Goal: Task Accomplishment & Management: Use online tool/utility

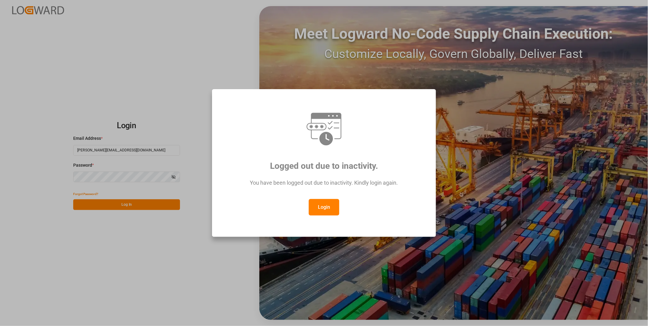
click at [316, 204] on button "Login" at bounding box center [324, 207] width 30 height 16
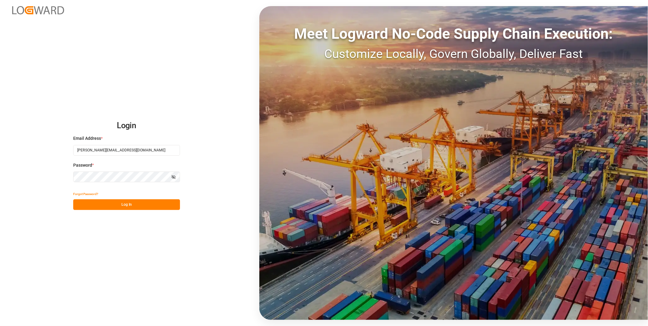
click at [144, 204] on button "Log In" at bounding box center [126, 204] width 107 height 11
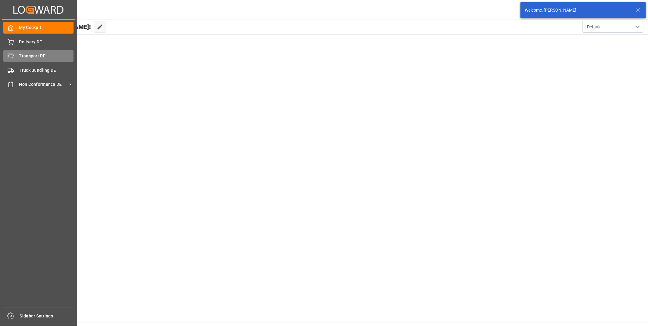
click at [27, 57] on span "Transport DE" at bounding box center [46, 56] width 55 height 6
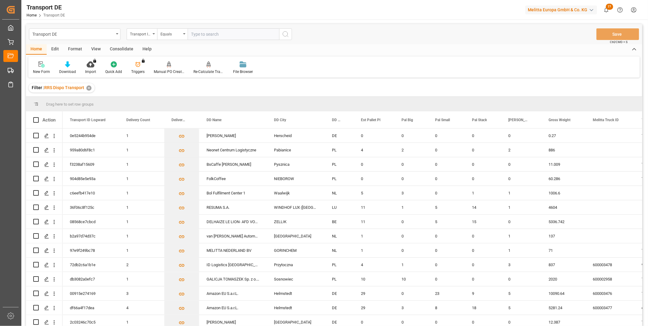
click at [114, 52] on div "Consolidate" at bounding box center [121, 49] width 33 height 10
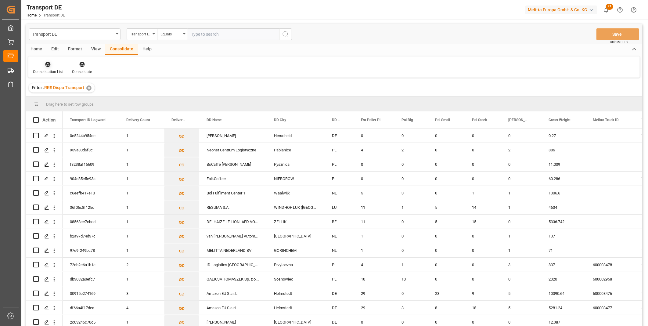
click at [51, 66] on div at bounding box center [48, 64] width 30 height 6
click at [108, 107] on div "Truck Bundling RRS Dispo Export" at bounding box center [81, 111] width 92 height 13
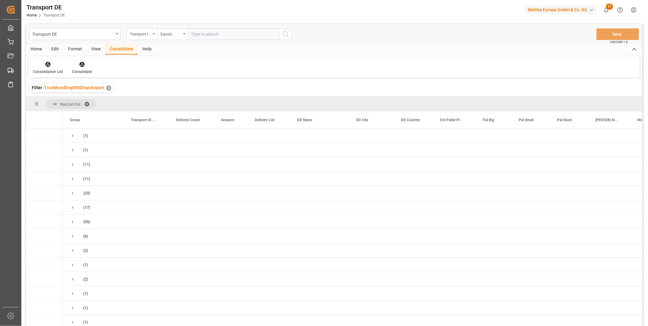
click at [141, 34] on div "Transport ID Logward" at bounding box center [140, 33] width 21 height 7
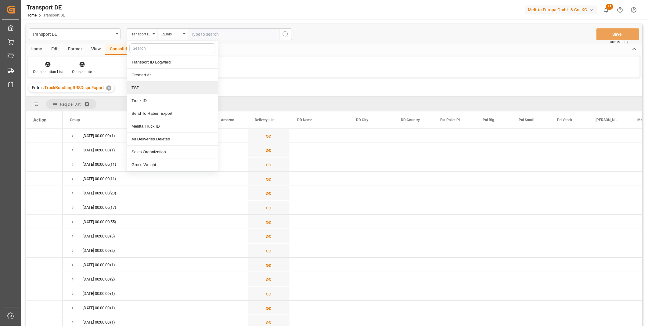
click at [132, 89] on div "TSP" at bounding box center [172, 87] width 91 height 13
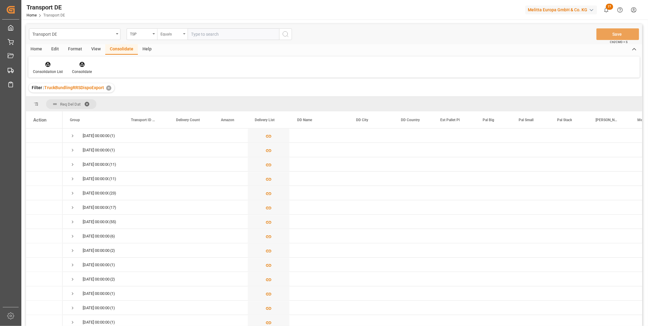
click at [171, 31] on div "Equals" at bounding box center [170, 33] width 21 height 7
drag, startPoint x: 174, startPoint y: 113, endPoint x: 177, endPoint y: 102, distance: 11.9
click at [177, 102] on div "Equals Fuzzy search Not equal Starts with Ends with Case insensitive equals Not…" at bounding box center [202, 100] width 91 height 118
click at [177, 101] on div "Starts with" at bounding box center [202, 100] width 91 height 13
type input "Van Ro"
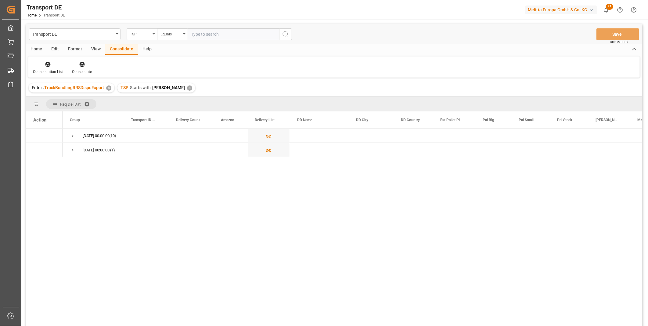
click at [135, 37] on div "TSP" at bounding box center [140, 33] width 21 height 7
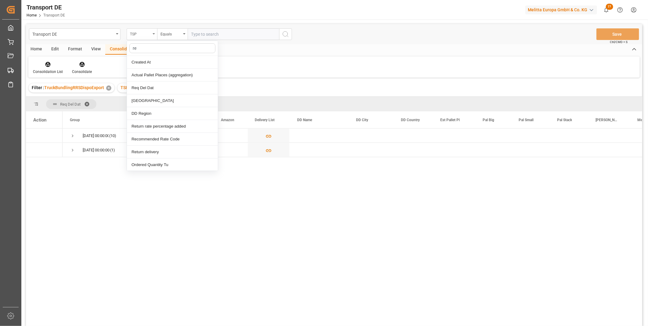
type input "req"
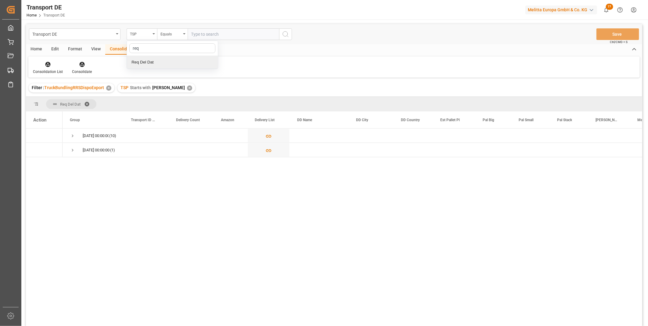
click at [143, 63] on div "Req Del Dat" at bounding box center [172, 62] width 91 height 13
click at [193, 34] on input "text" at bounding box center [233, 34] width 91 height 12
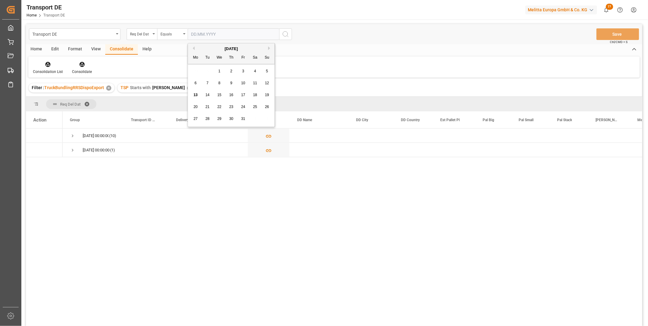
click at [218, 93] on span "15" at bounding box center [219, 95] width 4 height 4
type input "15.10.2025"
click at [294, 35] on div "Transport DE Req Del Dat Equals 15.10.2025 Save Ctrl/CMD + S" at bounding box center [334, 34] width 616 height 20
click at [291, 35] on button "search button" at bounding box center [285, 34] width 13 height 12
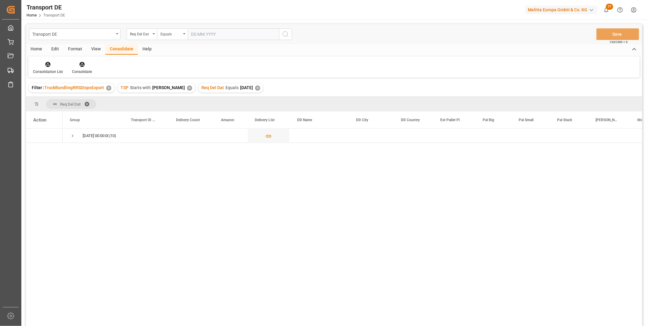
click at [40, 52] on div "Home" at bounding box center [36, 49] width 21 height 10
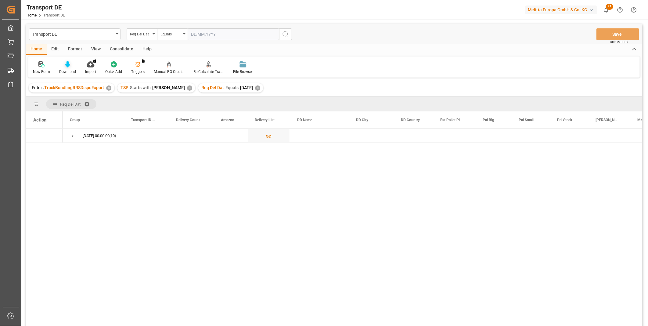
click at [74, 68] on div "Download" at bounding box center [68, 67] width 26 height 13
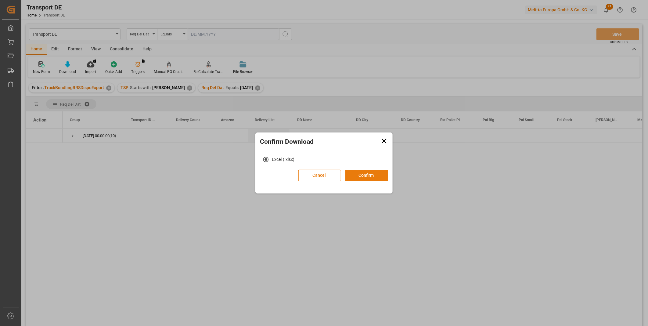
click at [363, 172] on button "Confirm" at bounding box center [366, 176] width 43 height 12
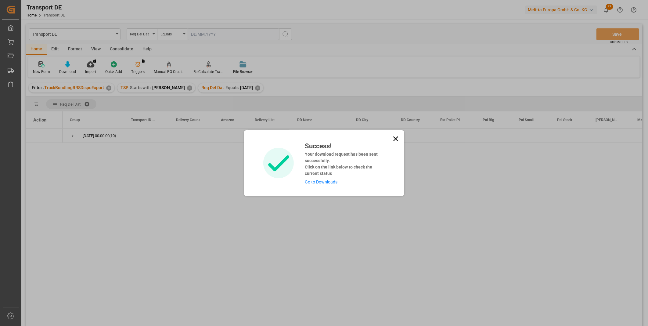
click at [395, 136] on icon at bounding box center [395, 138] width 9 height 9
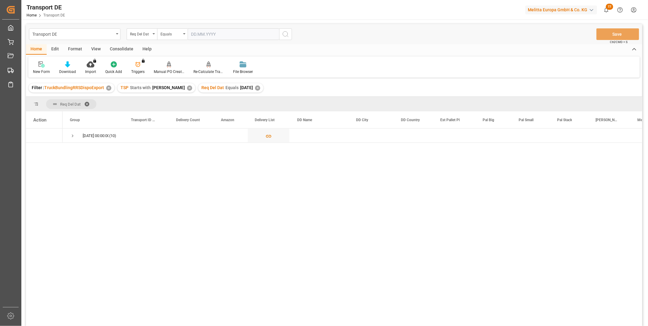
drag, startPoint x: 107, startPoint y: 50, endPoint x: 95, endPoint y: 54, distance: 12.9
click at [108, 50] on div "Consolidate" at bounding box center [121, 49] width 33 height 10
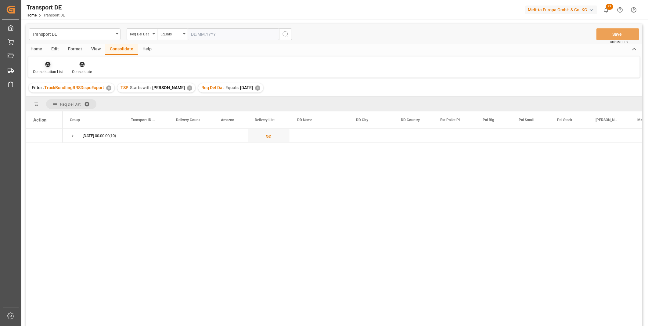
click at [47, 66] on icon at bounding box center [47, 64] width 5 height 5
click at [94, 113] on div "Truck Bundling RRS Dispo Export" at bounding box center [69, 111] width 63 height 6
click at [74, 139] on span "Press SPACE to select this row." at bounding box center [72, 136] width 5 height 14
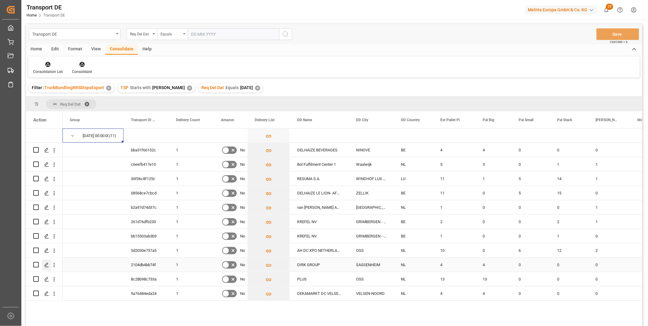
click at [49, 267] on div "Press SPACE to select this row." at bounding box center [46, 264] width 9 height 11
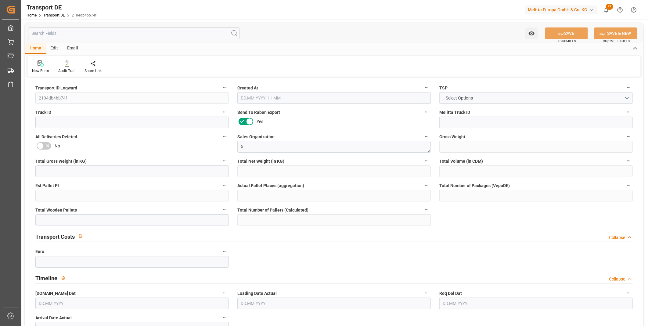
type input "872"
type input "773.184"
type input "728.064"
type input "5775.36"
type input "4"
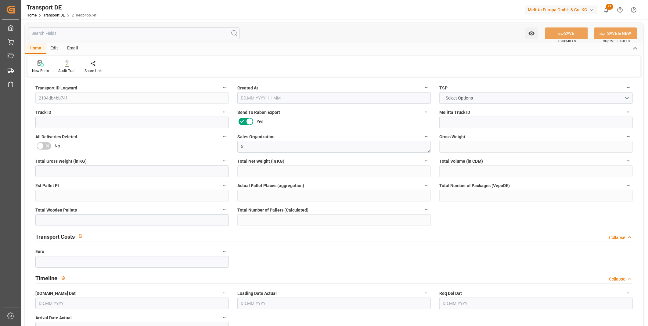
type input "0"
type input "4"
type input "0"
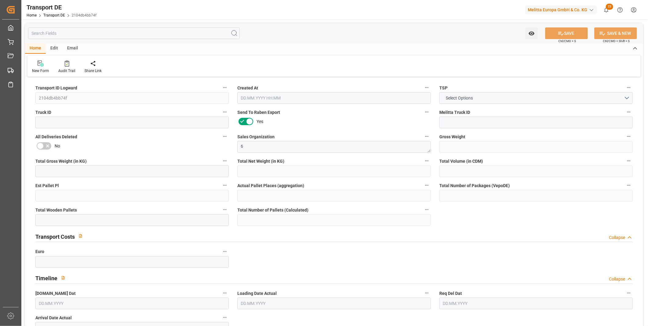
type input "21"
type input "0"
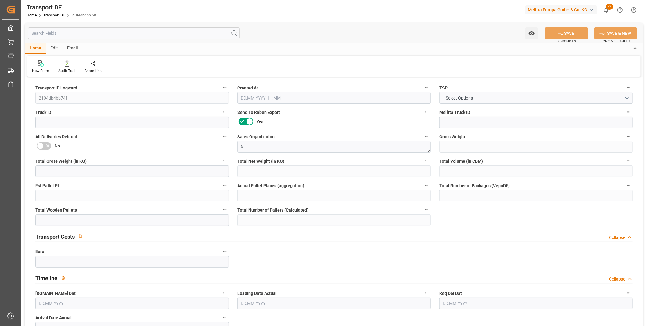
type input "0"
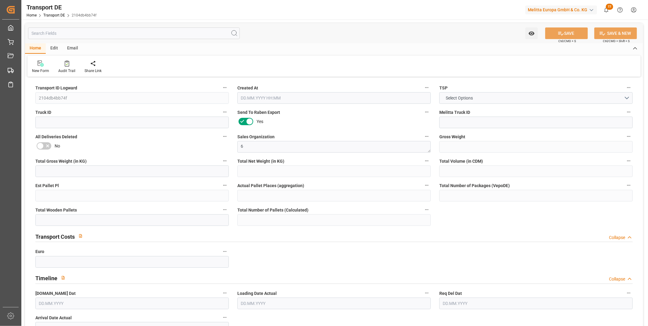
type input "0"
type input "4"
type input "0"
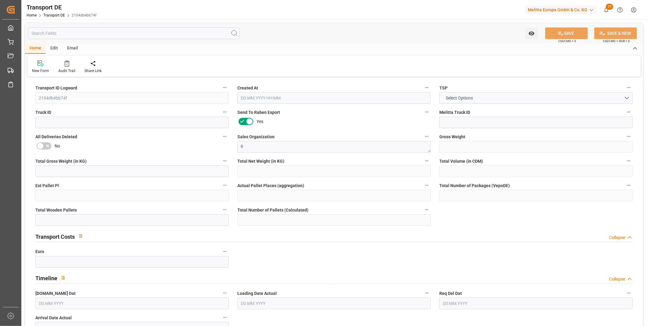
type input "0"
type input "1"
type input "0"
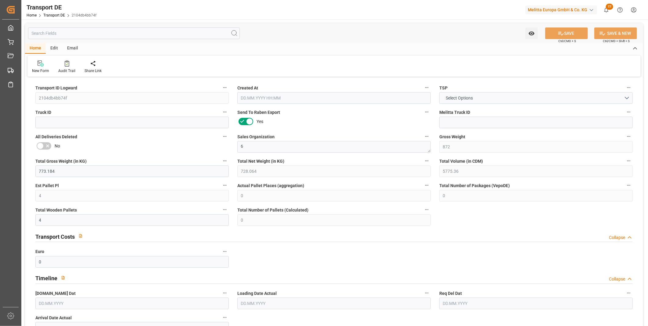
type input "192"
type input "202.2206"
type input "199.1816"
type input "10.10.2025 13:33"
type input "[DATE]"
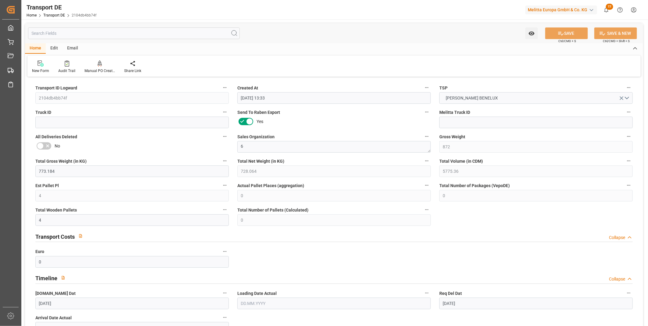
type input "15.10.2025"
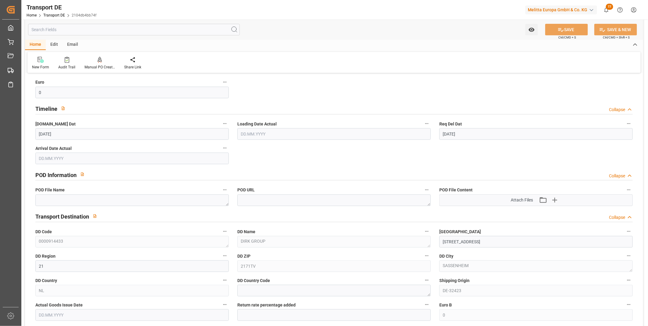
scroll to position [373, 0]
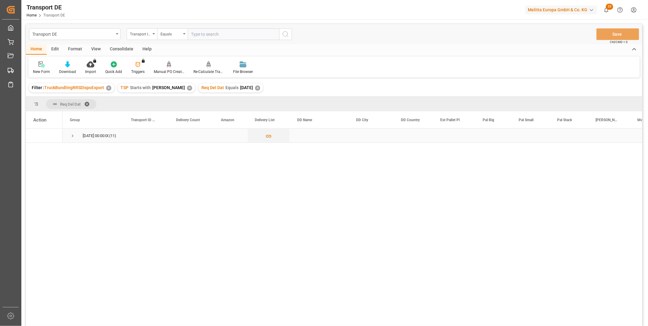
click at [72, 130] on span "Press SPACE to select this row." at bounding box center [72, 136] width 5 height 14
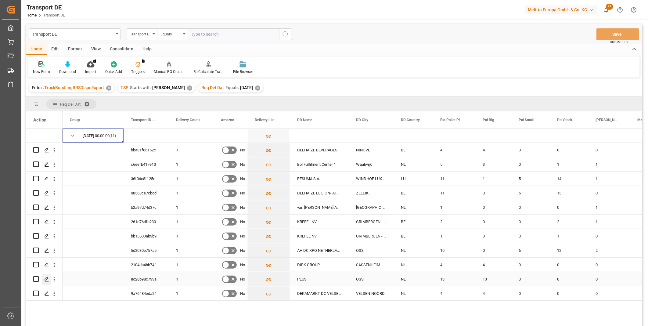
click at [47, 281] on icon "Press SPACE to select this row." at bounding box center [46, 279] width 5 height 5
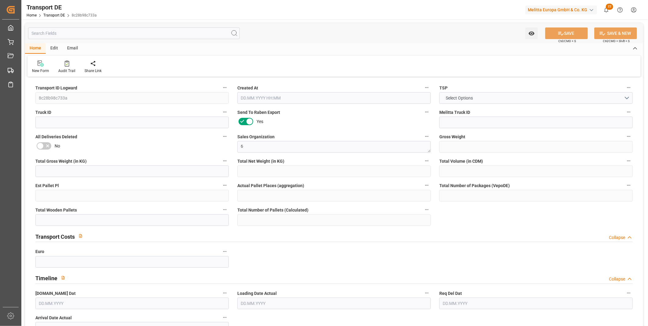
type input "3994"
type input "3663.243"
type input "3027.618"
type input "21000.42"
type input "13"
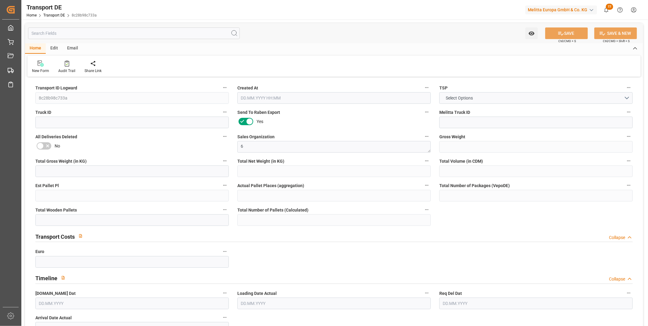
type input "0"
type input "13"
type input "0"
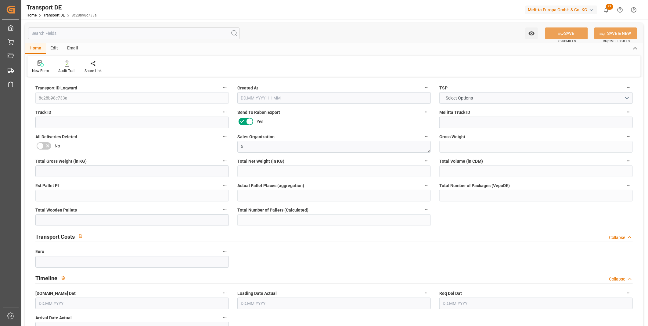
type input "53"
type input "0"
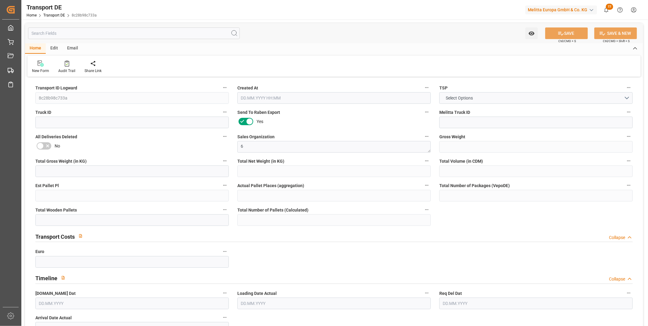
type input "0"
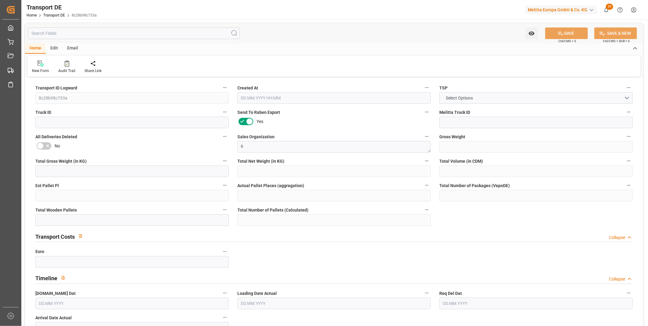
type input "0"
type input "13"
type input "0"
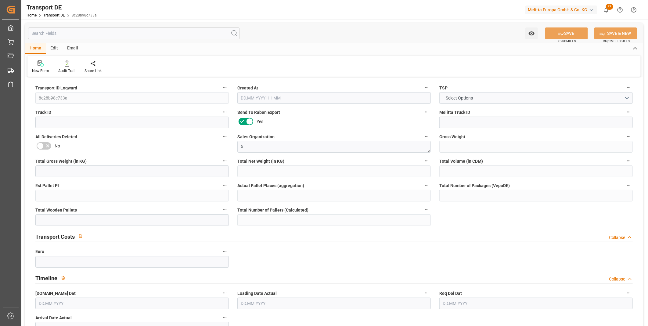
type input "0"
type input "1"
type input "0"
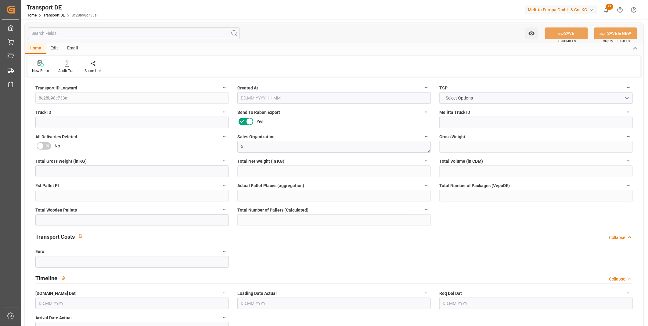
type input "963"
type input "563.5329"
type input "560.4939"
type input "10.10.2025 13:26"
type input "[DATE]"
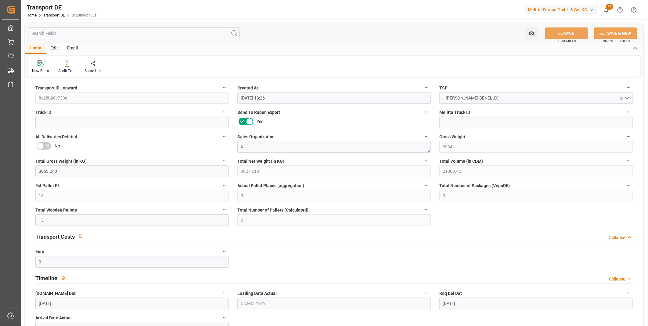
type input "15.10.2025"
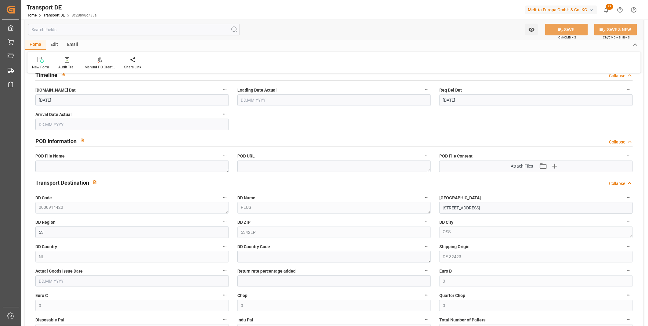
scroll to position [373, 0]
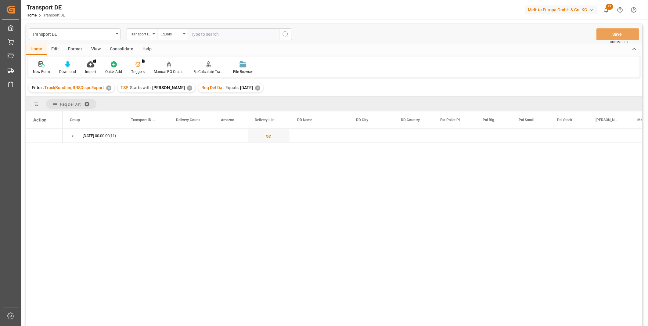
click at [128, 47] on div "Consolidate" at bounding box center [121, 49] width 33 height 10
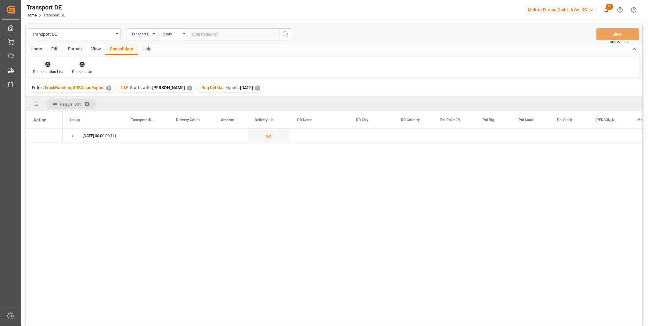
click at [47, 62] on icon at bounding box center [48, 64] width 6 height 6
click at [80, 113] on div "Transport DE Transport ID Logward Equals Save Ctrl/CMD + S Home Edit Format Vie…" at bounding box center [334, 183] width 616 height 318
click at [72, 136] on span "Press SPACE to select this row." at bounding box center [72, 135] width 5 height 5
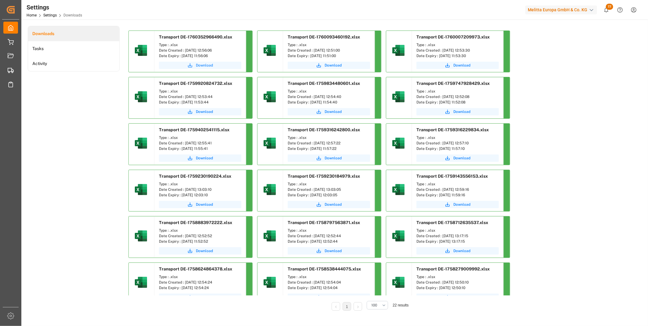
click at [205, 66] on span "Download" at bounding box center [204, 65] width 17 height 5
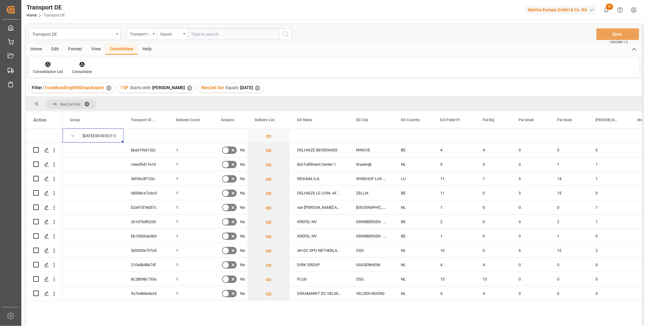
click at [54, 69] on div "Consolidation List" at bounding box center [48, 71] width 30 height 5
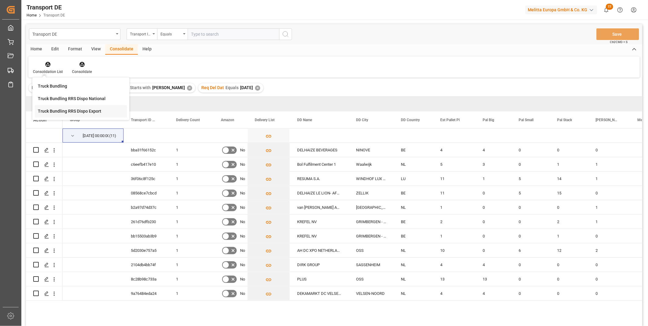
click at [68, 110] on div "Transport DE Transport ID Logward Equals Save Ctrl/CMD + S Home Edit Format Vie…" at bounding box center [334, 183] width 616 height 318
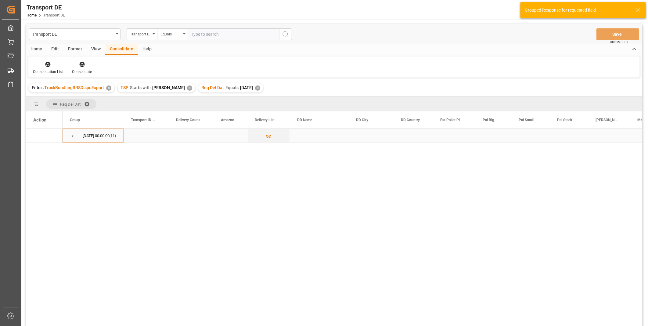
click at [72, 135] on span "Press SPACE to select this row." at bounding box center [72, 135] width 5 height 5
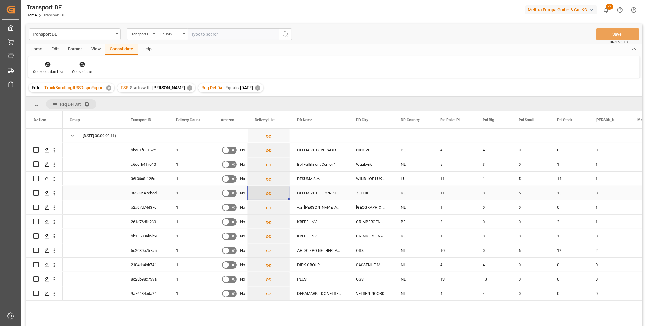
click at [269, 194] on icon "Press SPACE to select this row." at bounding box center [268, 193] width 6 height 6
click at [268, 192] on icon "Press SPACE to select this row." at bounding box center [268, 193] width 6 height 6
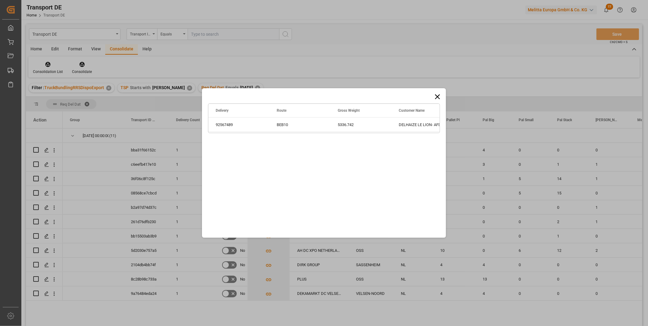
click at [436, 94] on icon at bounding box center [437, 96] width 9 height 9
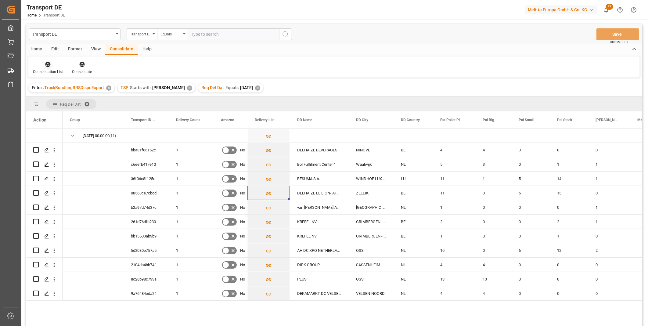
click at [41, 63] on div at bounding box center [48, 64] width 30 height 6
click at [64, 111] on div "Transport DE Transport ID Logward Equals Save Ctrl/CMD + S Home Edit Format Vie…" at bounding box center [334, 183] width 616 height 318
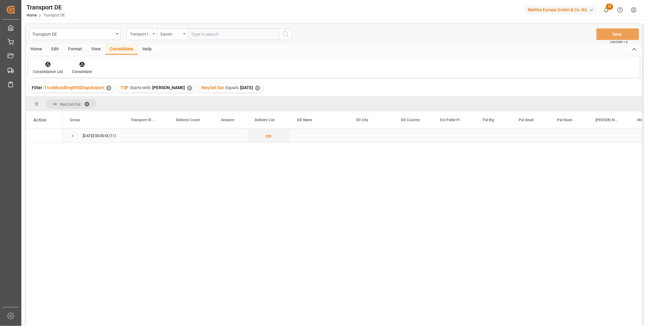
click at [71, 133] on span "Press SPACE to select this row." at bounding box center [72, 135] width 5 height 5
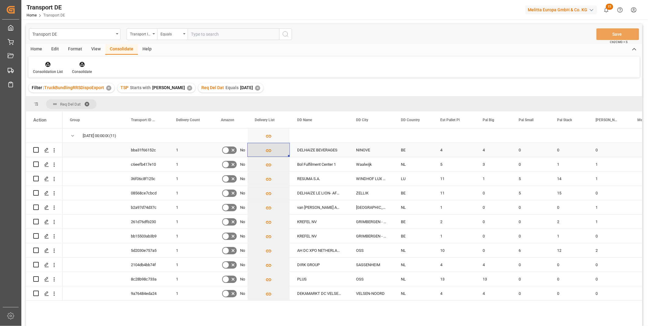
click at [264, 147] on button "Press SPACE to select this row." at bounding box center [269, 150] width 42 height 14
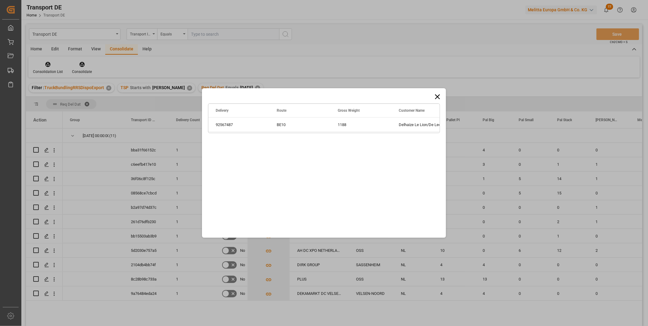
click at [437, 91] on div "Drag here to set row groups Drag here to set column labels Delivery Route Gross…" at bounding box center [324, 162] width 244 height 149
click at [435, 92] on icon at bounding box center [437, 96] width 9 height 9
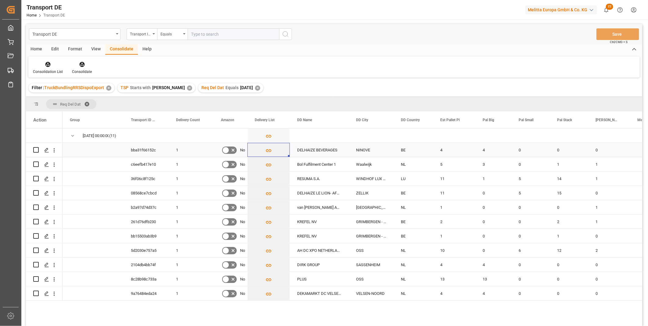
click at [32, 148] on div "Press SPACE to select this row." at bounding box center [44, 150] width 37 height 14
click at [35, 150] on input "Press Space to toggle row selection (unchecked)" at bounding box center [35, 149] width 5 height 5
checkbox input "true"
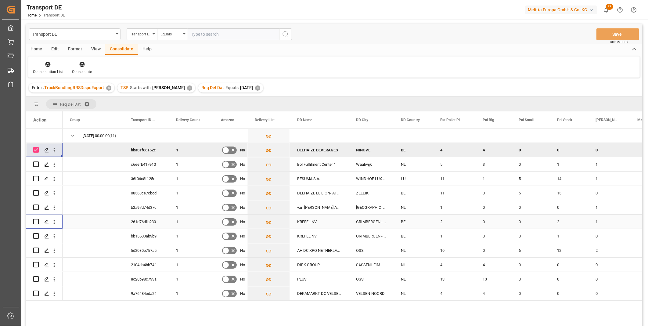
click at [35, 221] on input "Press Space to toggle row selection (unchecked)" at bounding box center [35, 221] width 5 height 5
checkbox input "true"
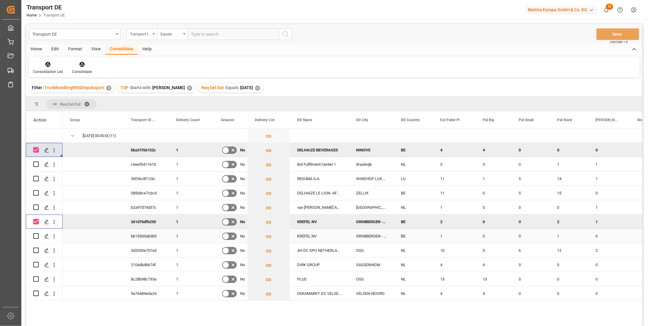
click at [35, 235] on input "Press Space to toggle row selection (unchecked)" at bounding box center [35, 235] width 5 height 5
checkbox input "true"
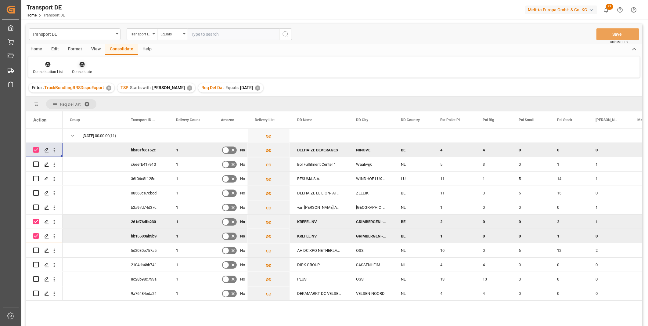
click at [81, 66] on icon at bounding box center [81, 64] width 5 height 5
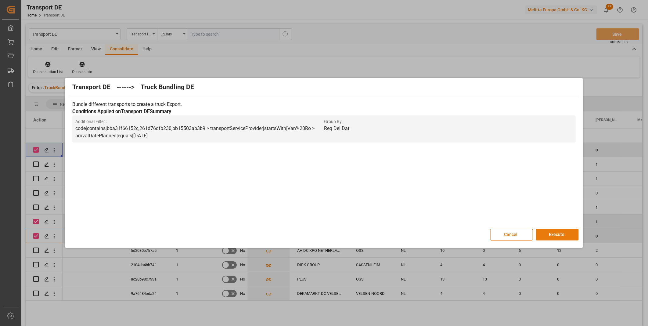
click at [561, 234] on button "Execute" at bounding box center [557, 235] width 43 height 12
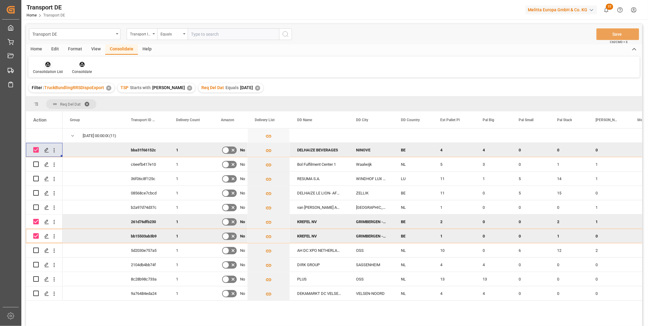
click at [46, 70] on div "Consolidation List" at bounding box center [48, 71] width 30 height 5
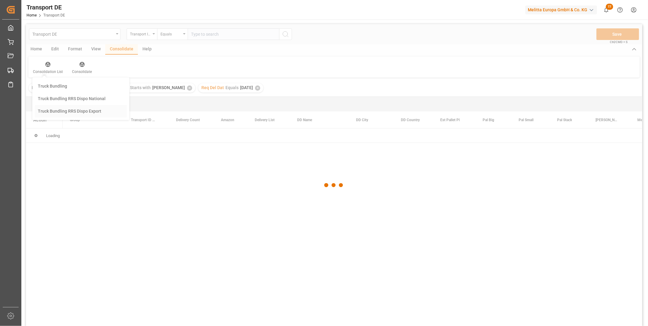
click at [76, 108] on div "Transport DE Transport ID Logward Equals Save Ctrl/CMD + S Home Edit Format Vie…" at bounding box center [334, 183] width 616 height 318
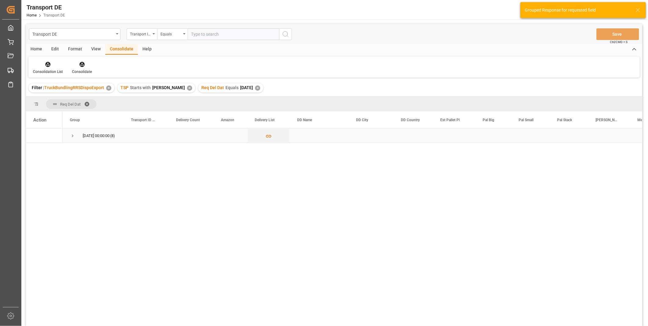
click at [78, 130] on span "15.10.2025 00:00:00 (8)" at bounding box center [93, 135] width 46 height 13
click at [69, 136] on div "15.10.2025 00:00:00 (8)" at bounding box center [93, 135] width 61 height 14
click at [68, 138] on div "15.10.2025 00:00:00 (8)" at bounding box center [93, 135] width 61 height 14
click at [70, 135] on span "Press SPACE to select this row." at bounding box center [72, 135] width 5 height 5
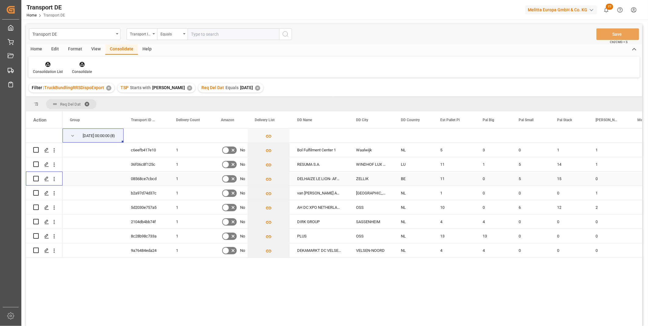
click at [35, 179] on input "Press Space to toggle row selection (unchecked)" at bounding box center [35, 178] width 5 height 5
checkbox input "true"
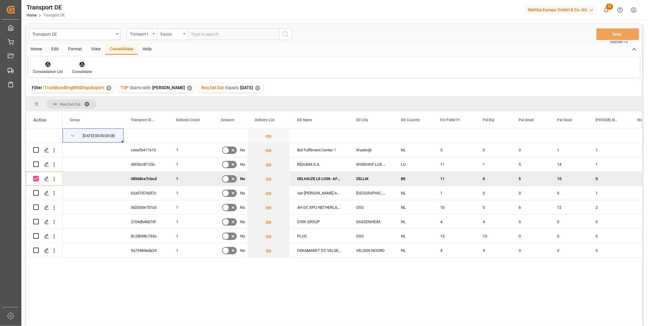
click at [76, 65] on div at bounding box center [82, 64] width 20 height 6
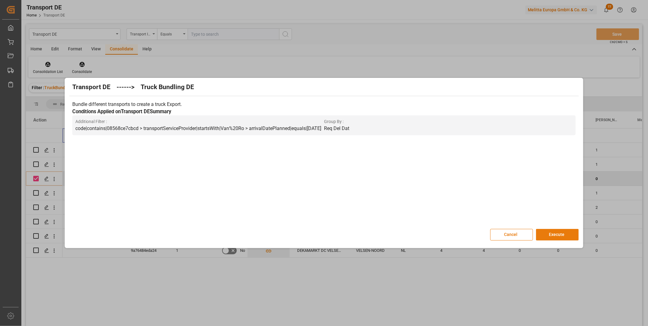
click at [560, 234] on button "Execute" at bounding box center [557, 235] width 43 height 12
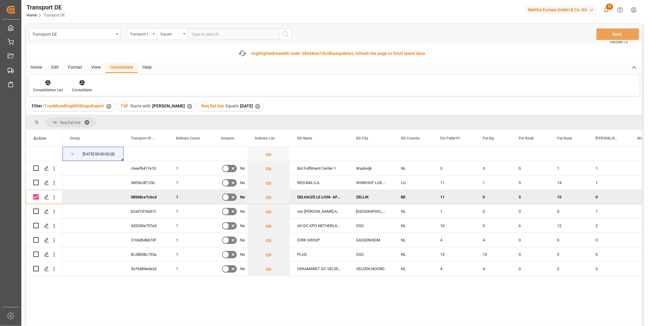
click at [37, 98] on div "Filter : TruckBundlingRRSDispoExport ✕ TSP Starts with Van Ro ✕ Req Del Dat Equ…" at bounding box center [334, 106] width 616 height 17
click at [49, 84] on icon at bounding box center [48, 83] width 6 height 6
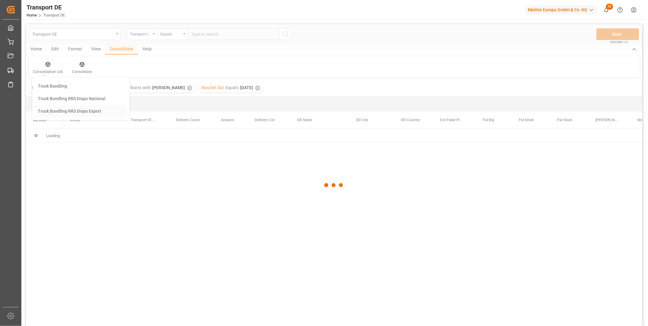
click at [60, 125] on div "Transport DE Transport ID Logward Equals Save Ctrl/CMD + S Home Edit Format Vie…" at bounding box center [334, 183] width 616 height 318
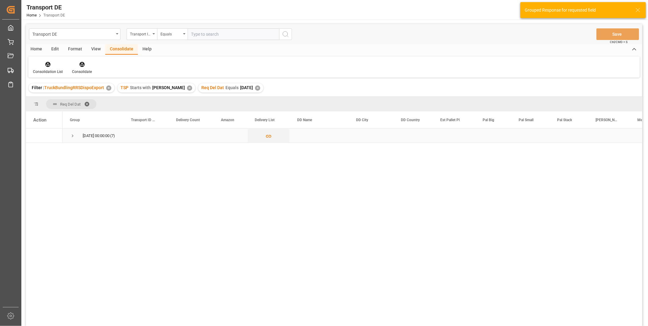
click at [72, 141] on span "Press SPACE to select this row." at bounding box center [72, 136] width 5 height 14
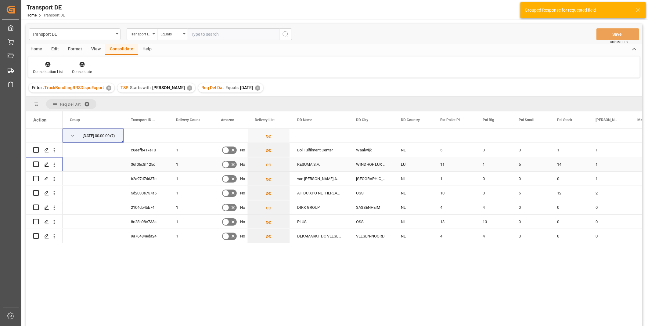
click at [34, 162] on input "Press Space to toggle row selection (unchecked)" at bounding box center [35, 163] width 5 height 5
checkbox input "true"
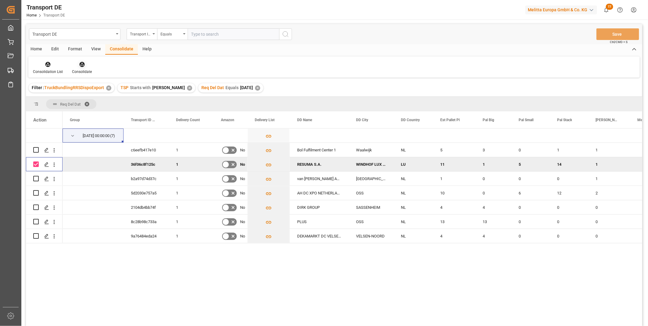
click at [77, 63] on div at bounding box center [82, 64] width 20 height 6
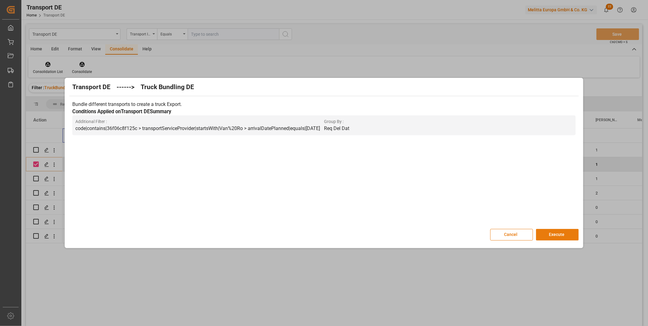
click at [551, 231] on button "Execute" at bounding box center [557, 235] width 43 height 12
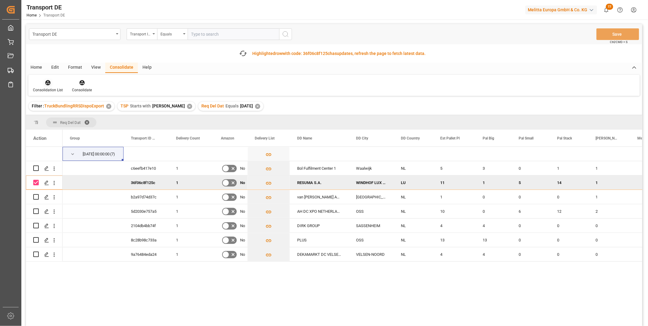
click at [45, 87] on div "Consolidation List" at bounding box center [48, 89] width 30 height 5
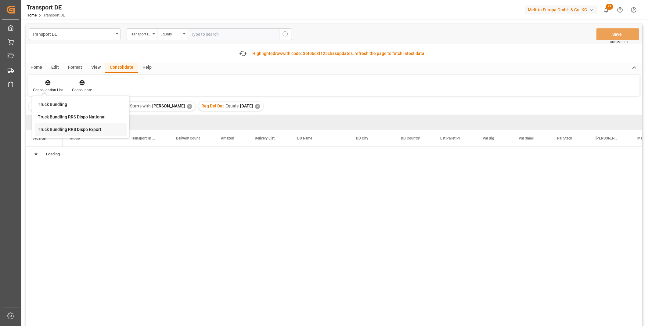
click at [87, 125] on div "Transport DE Transport ID Logward Equals Save Ctrl/CMD + S Fetch latest updates…" at bounding box center [334, 192] width 616 height 336
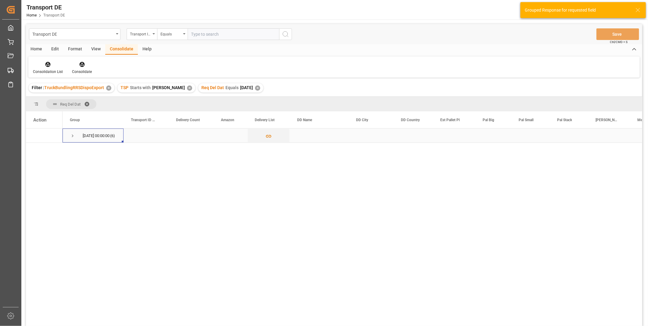
click at [71, 135] on span "Press SPACE to select this row." at bounding box center [72, 135] width 5 height 5
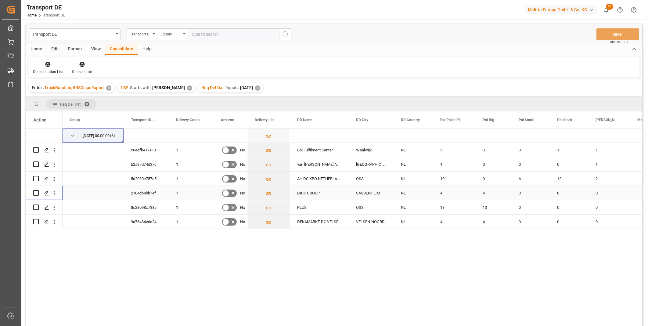
click at [36, 193] on input "Press Space to toggle row selection (unchecked)" at bounding box center [35, 192] width 5 height 5
checkbox input "true"
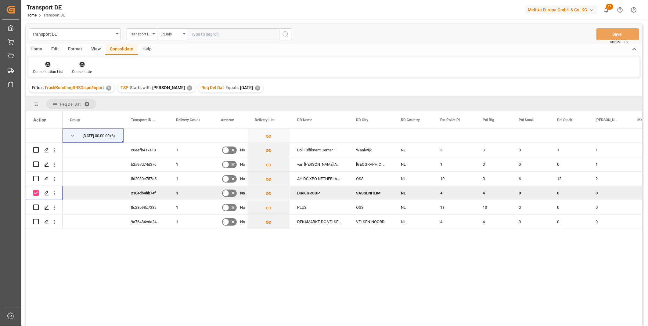
click at [74, 68] on div "Consolidate" at bounding box center [81, 67] width 29 height 13
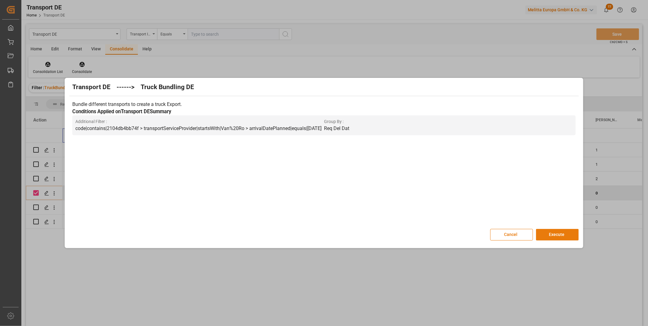
click at [558, 234] on button "Execute" at bounding box center [557, 235] width 43 height 12
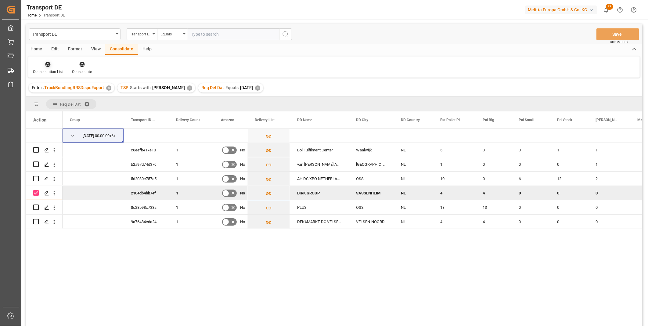
click at [35, 63] on div at bounding box center [48, 64] width 30 height 6
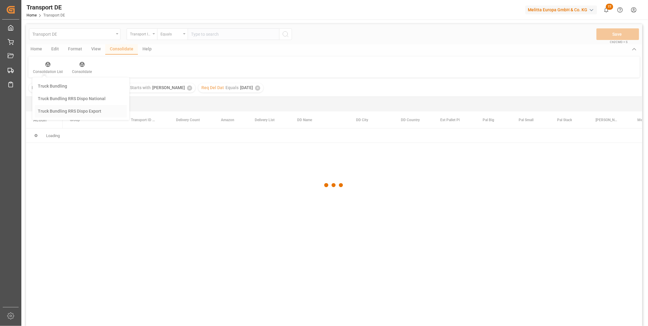
click at [68, 114] on div "Transport DE Transport ID Logward Equals Save Ctrl/CMD + S Home Edit Format Vie…" at bounding box center [334, 183] width 616 height 318
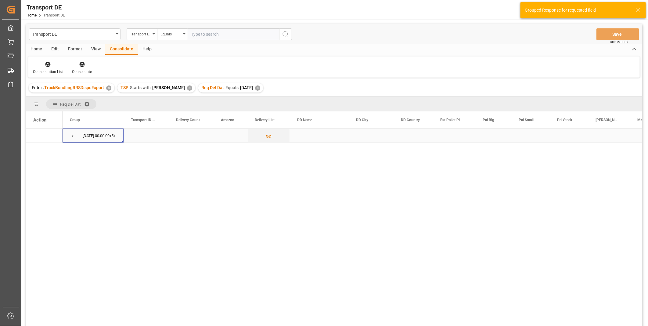
click at [73, 139] on span "Press SPACE to select this row." at bounding box center [72, 136] width 5 height 14
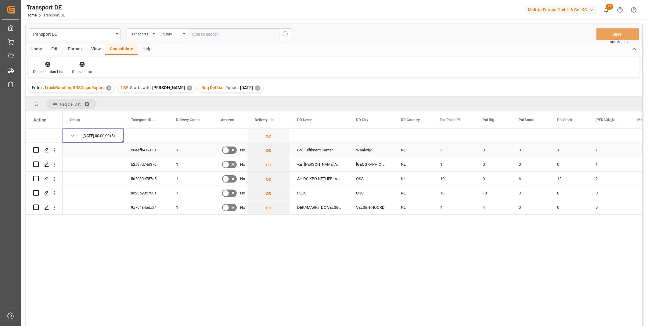
click at [38, 150] on input "Press Space to toggle row selection (unchecked)" at bounding box center [35, 149] width 5 height 5
checkbox input "true"
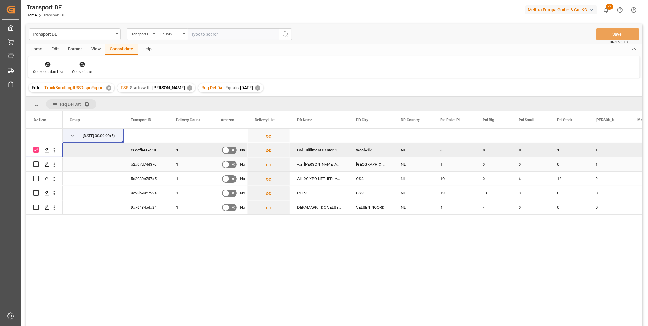
click at [37, 163] on input "Press Space to toggle row selection (unchecked)" at bounding box center [35, 163] width 5 height 5
checkbox input "true"
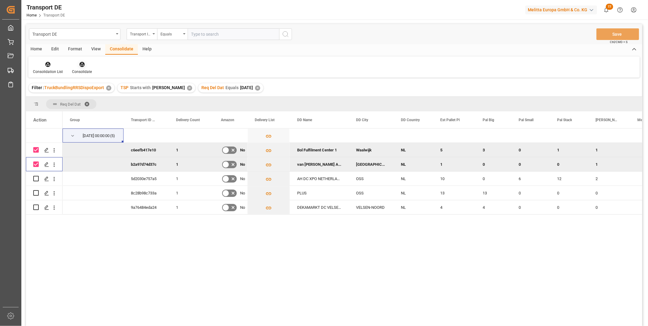
click at [80, 63] on icon at bounding box center [81, 64] width 5 height 5
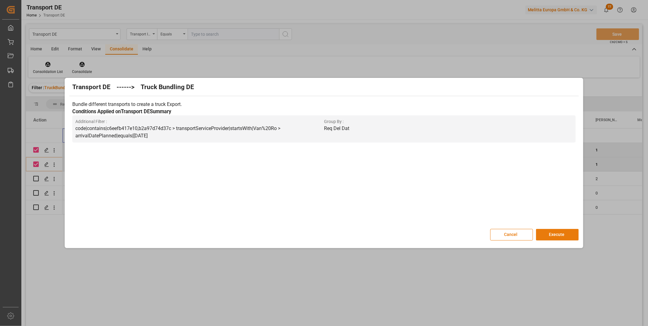
click at [561, 233] on button "Execute" at bounding box center [557, 235] width 43 height 12
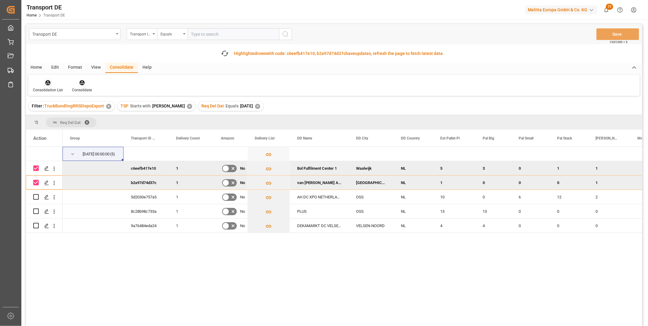
click at [49, 86] on div "Consolidation List" at bounding box center [47, 85] width 39 height 13
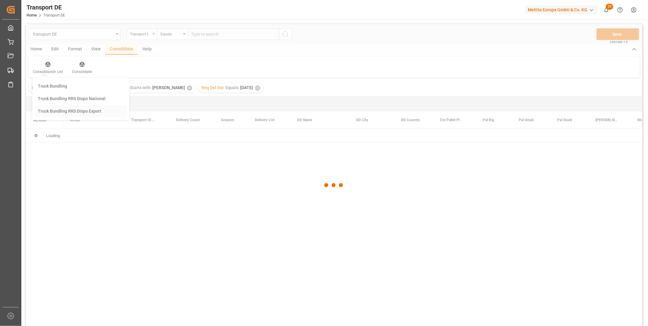
click at [76, 126] on div "Transport DE Transport ID Logward Equals Save Ctrl/CMD + S Home Edit Format Vie…" at bounding box center [334, 183] width 616 height 318
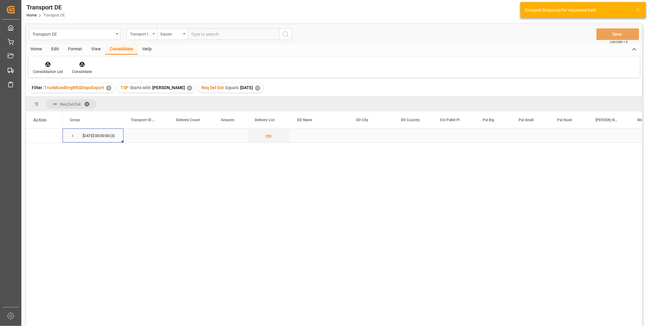
click at [72, 134] on span "Press SPACE to select this row." at bounding box center [72, 135] width 5 height 5
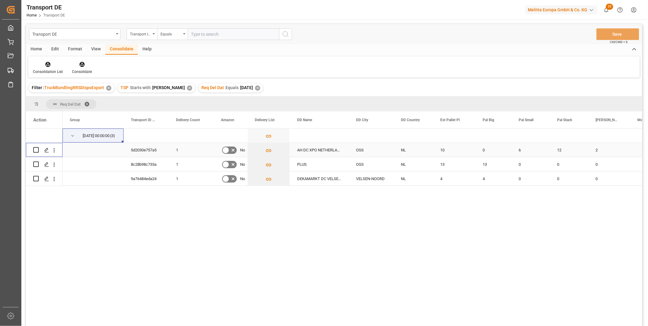
click at [36, 149] on input "Press Space to toggle row selection (unchecked)" at bounding box center [35, 149] width 5 height 5
checkbox input "true"
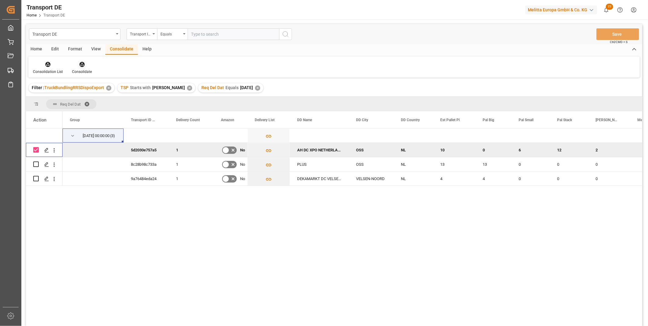
click at [89, 72] on div "Consolidate" at bounding box center [82, 71] width 20 height 5
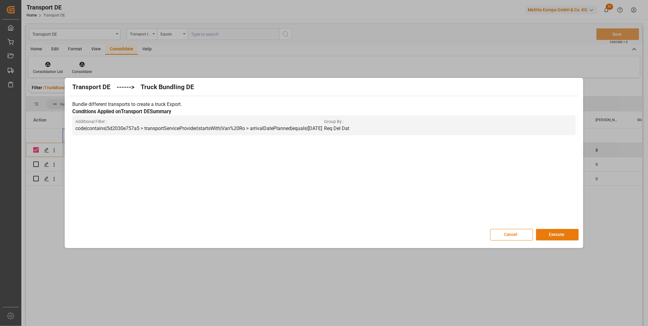
click at [541, 229] on button "Execute" at bounding box center [557, 235] width 43 height 12
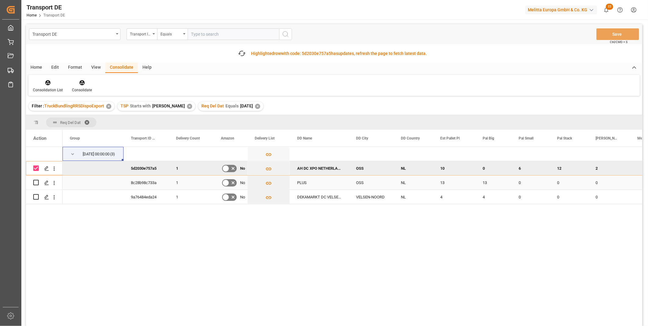
click at [36, 181] on input "Press Space to toggle row selection (unchecked)" at bounding box center [35, 182] width 5 height 5
checkbox input "true"
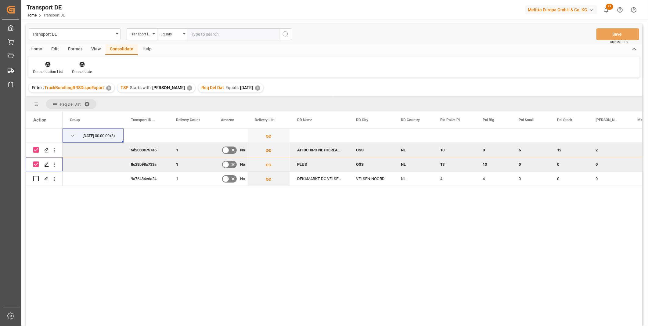
click at [37, 167] on div "Press SPACE to deselect this row." at bounding box center [35, 164] width 5 height 14
click at [35, 149] on input "Press Space to toggle row selection (checked)" at bounding box center [35, 149] width 5 height 5
checkbox input "false"
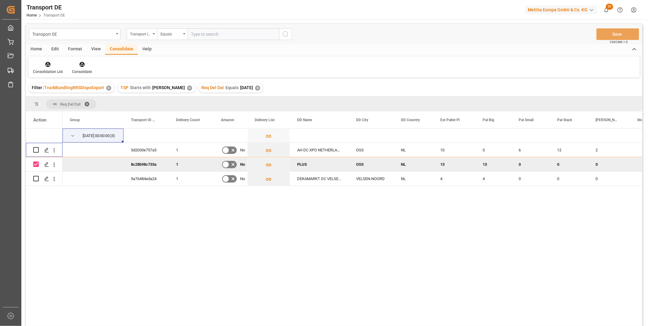
click at [77, 60] on div "Consolidation List Consolidate" at bounding box center [333, 66] width 611 height 21
click at [86, 70] on div "Consolidate" at bounding box center [82, 71] width 20 height 5
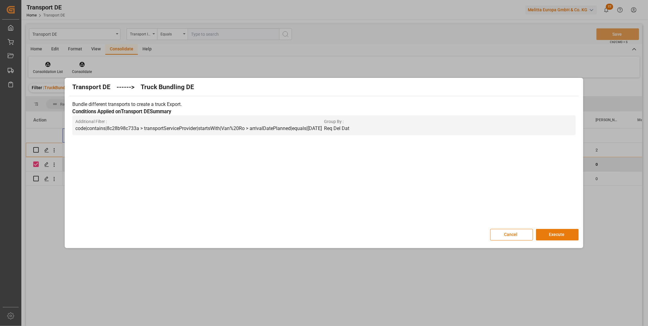
click at [543, 232] on button "Execute" at bounding box center [557, 235] width 43 height 12
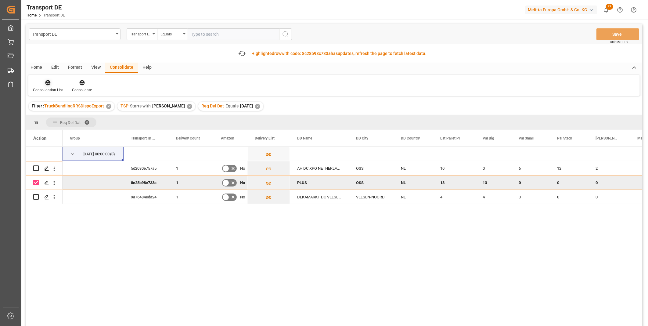
click at [55, 82] on div at bounding box center [48, 82] width 30 height 6
click at [68, 127] on div "Transport DE Transport ID Logward Equals Save Ctrl/CMD + S Fetch latest updates…" at bounding box center [334, 192] width 616 height 336
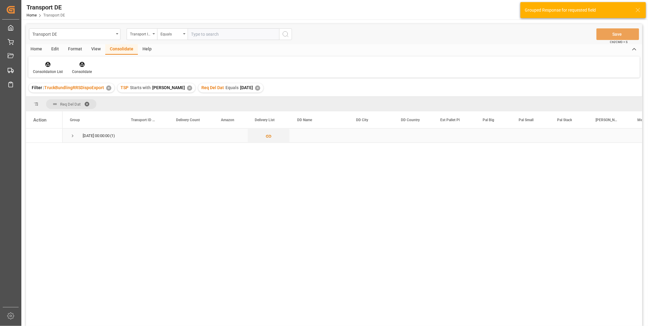
click at [71, 138] on span "Press SPACE to select this row." at bounding box center [72, 135] width 5 height 5
click at [35, 151] on input "Press Space to toggle row selection (unchecked)" at bounding box center [35, 149] width 5 height 5
checkbox input "true"
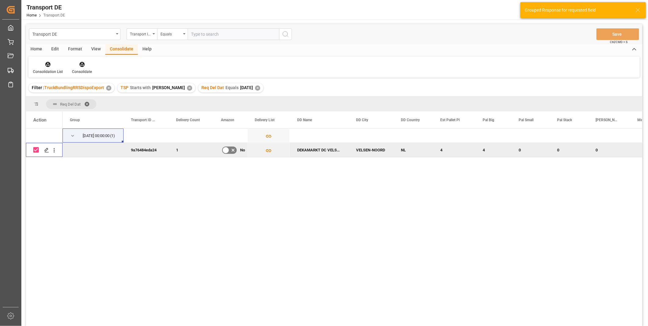
click at [80, 57] on div "Consolidation List Consolidate" at bounding box center [333, 66] width 611 height 21
click at [79, 60] on div "Consolidation List Consolidate" at bounding box center [333, 66] width 611 height 21
click at [79, 65] on icon at bounding box center [81, 64] width 5 height 5
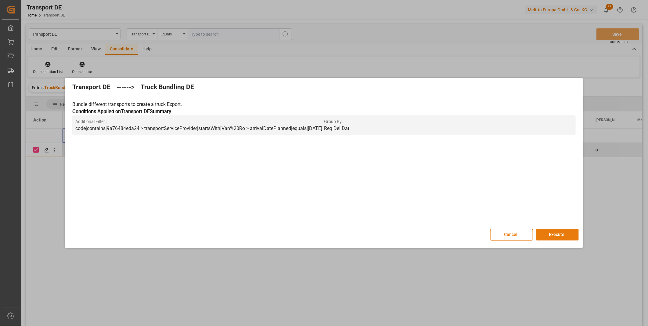
click at [550, 234] on button "Execute" at bounding box center [557, 235] width 43 height 12
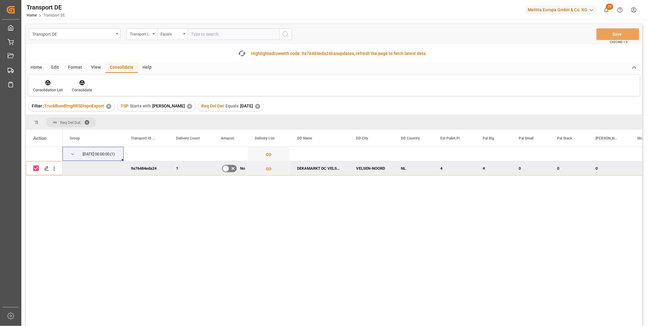
drag, startPoint x: 46, startPoint y: 84, endPoint x: 50, endPoint y: 84, distance: 3.7
click at [47, 84] on icon at bounding box center [47, 82] width 5 height 5
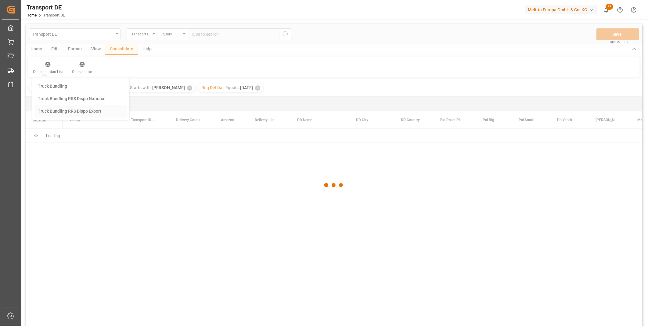
click at [62, 127] on div "Transport DE Transport ID Logward Equals Save Ctrl/CMD + S Home Edit Format Vie…" at bounding box center [334, 183] width 616 height 318
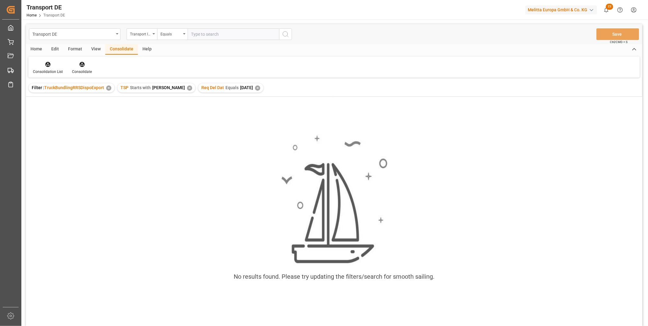
click at [187, 88] on div "✕" at bounding box center [189, 87] width 5 height 5
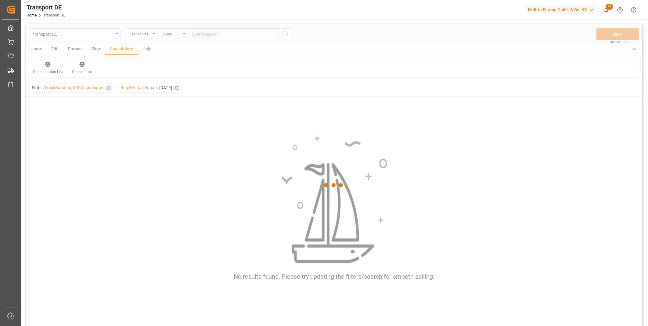
click at [184, 88] on div at bounding box center [334, 185] width 616 height 322
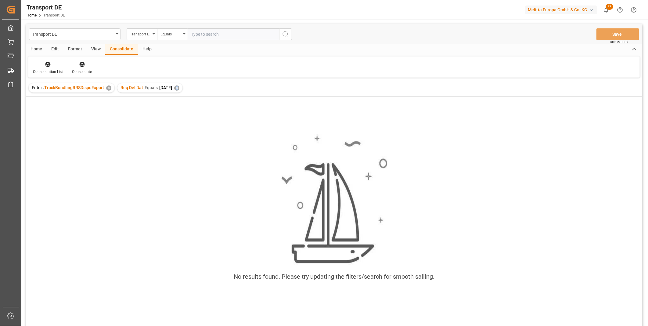
click at [179, 88] on div "✕" at bounding box center [176, 87] width 5 height 5
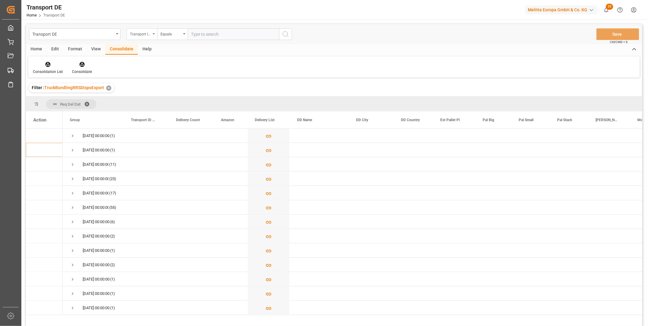
click at [142, 31] on div "Transport ID Logward" at bounding box center [140, 33] width 21 height 7
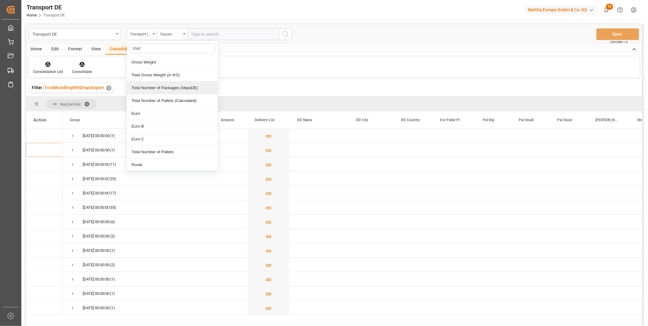
type input "route"
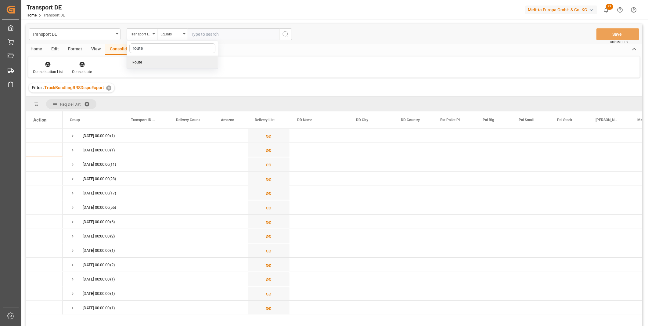
click at [181, 60] on div "Route" at bounding box center [172, 62] width 91 height 13
click at [167, 29] on div "Equals" at bounding box center [172, 34] width 30 height 12
click at [175, 102] on div "Starts with" at bounding box center [202, 100] width 91 height 13
type input "AT"
click at [285, 33] on icon "search button" at bounding box center [285, 33] width 7 height 7
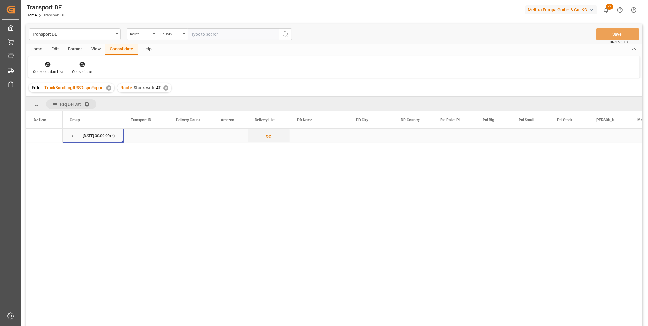
click at [72, 131] on span "Press SPACE to select this row." at bounding box center [72, 136] width 5 height 14
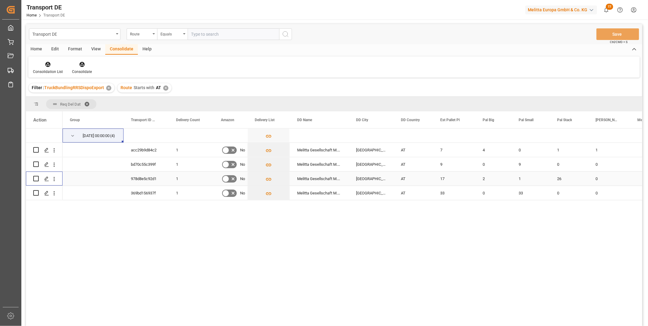
drag, startPoint x: 37, startPoint y: 177, endPoint x: 36, endPoint y: 174, distance: 3.2
click at [36, 177] on input "Press Space to toggle row selection (unchecked)" at bounding box center [35, 178] width 5 height 5
checkbox input "true"
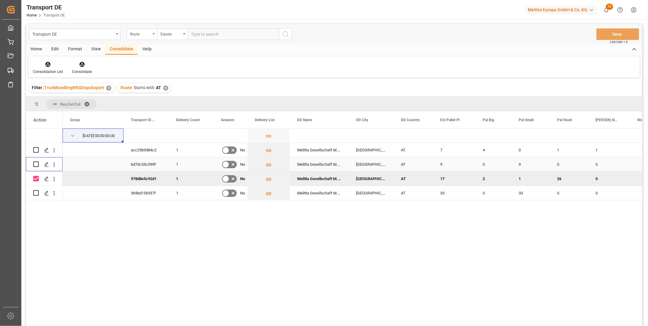
click at [35, 163] on input "Press Space to toggle row selection (unchecked)" at bounding box center [35, 163] width 5 height 5
checkbox input "true"
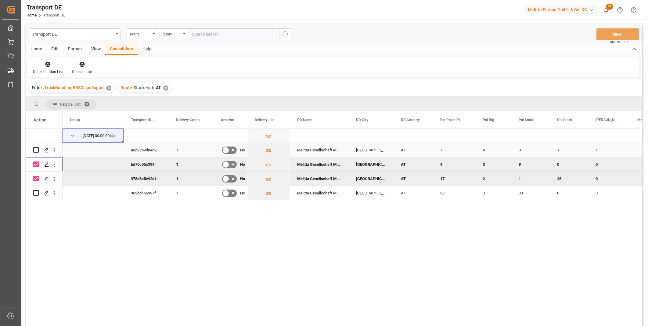
drag, startPoint x: 35, startPoint y: 149, endPoint x: 49, endPoint y: 141, distance: 16.2
click at [35, 149] on input "Press Space to toggle row selection (unchecked)" at bounding box center [35, 149] width 5 height 5
checkbox input "true"
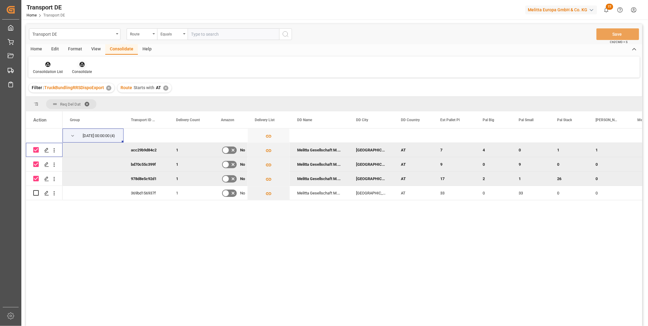
click at [77, 66] on div at bounding box center [82, 64] width 20 height 6
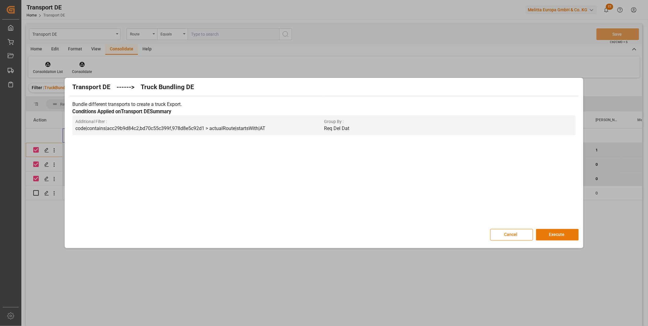
click at [550, 229] on button "Execute" at bounding box center [557, 235] width 43 height 12
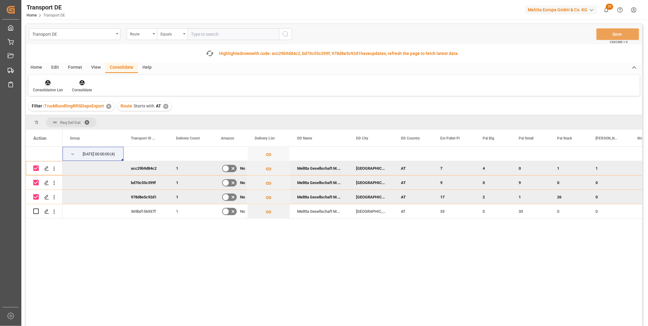
click at [44, 86] on div "Consolidation List" at bounding box center [47, 85] width 39 height 13
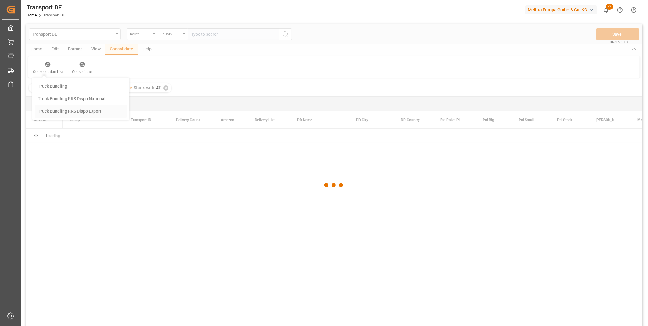
click at [66, 127] on div "Transport DE Route Equals Save Ctrl/CMD + S Home Edit Format View Consolidate H…" at bounding box center [334, 183] width 616 height 318
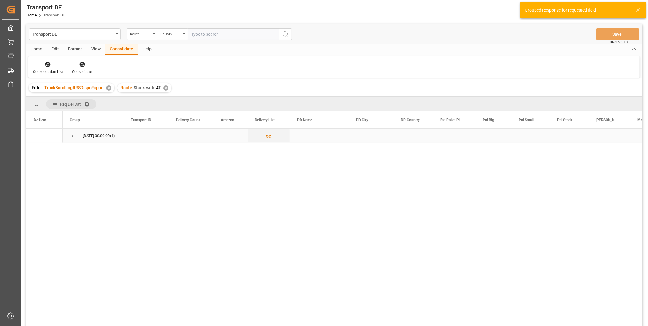
click at [73, 135] on span "Press SPACE to select this row." at bounding box center [72, 135] width 5 height 5
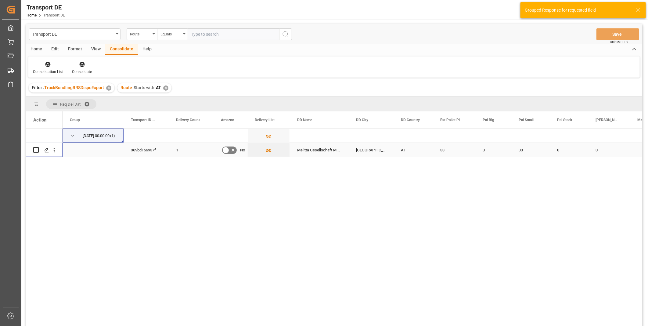
click at [38, 146] on div "Press SPACE to select this row." at bounding box center [35, 150] width 5 height 14
click at [35, 150] on input "Press Space to toggle row selection (unchecked)" at bounding box center [35, 149] width 5 height 5
checkbox input "true"
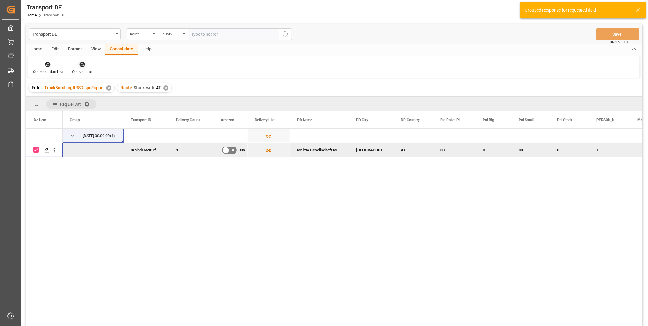
click at [74, 72] on div "Consolidate" at bounding box center [82, 71] width 20 height 5
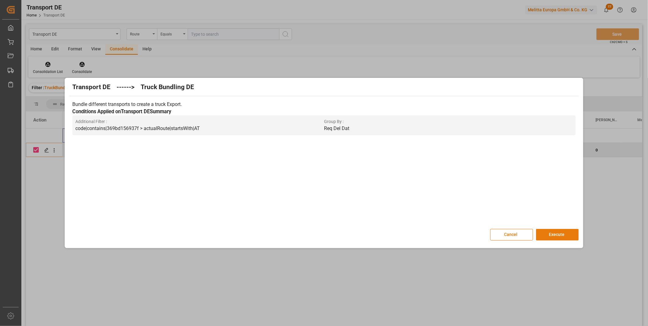
click at [574, 235] on button "Execute" at bounding box center [557, 235] width 43 height 12
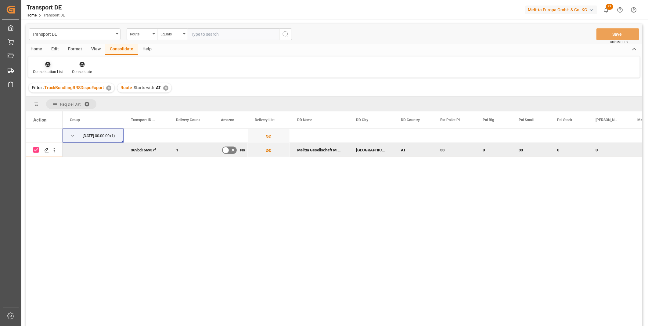
click at [44, 70] on div "Consolidation List" at bounding box center [48, 71] width 30 height 5
click at [67, 120] on div "Group" at bounding box center [93, 119] width 61 height 17
click at [68, 115] on div "Group" at bounding box center [93, 119] width 61 height 17
click at [51, 72] on div "Consolidation List" at bounding box center [48, 71] width 30 height 5
click at [70, 112] on div "Transport DE Route Equals Save Ctrl/CMD + S Home Edit Format View Consolidate H…" at bounding box center [334, 183] width 616 height 318
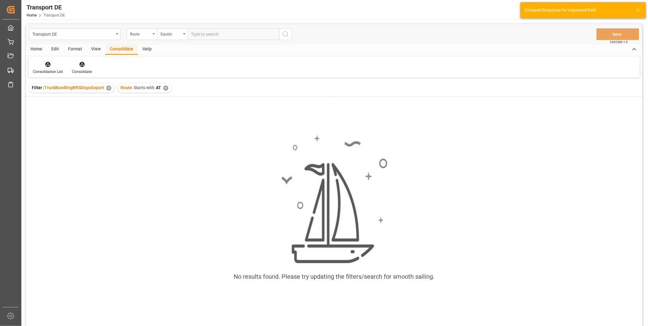
click at [166, 88] on div "✕" at bounding box center [165, 87] width 5 height 5
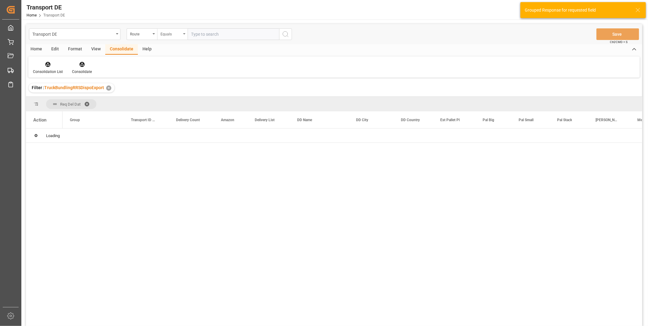
click at [172, 34] on div "Equals" at bounding box center [170, 33] width 21 height 7
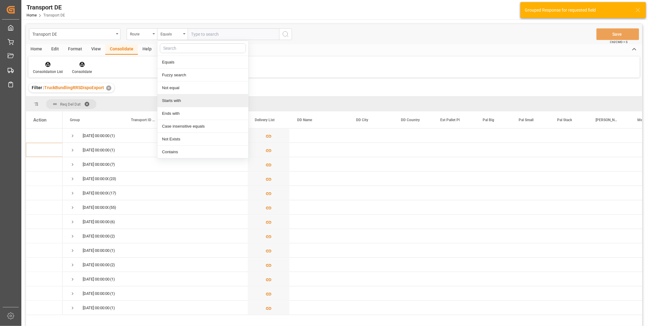
click at [179, 102] on div "Starts with" at bounding box center [202, 100] width 91 height 13
type input "SE"
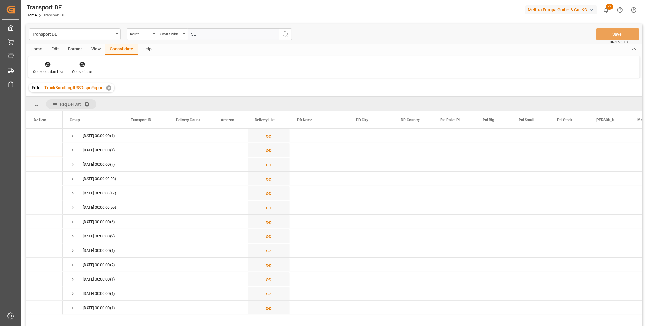
click at [286, 35] on icon "search button" at bounding box center [285, 33] width 7 height 7
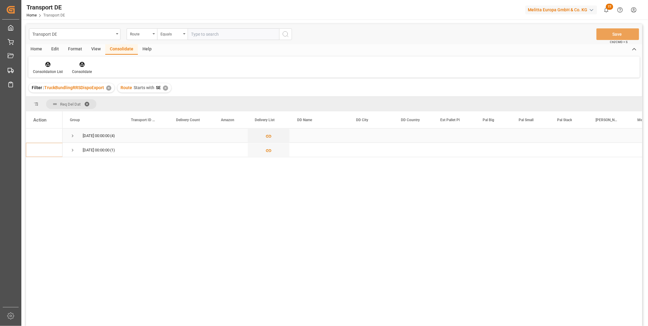
click at [76, 136] on span "17.10.2025 00:00:00 (4)" at bounding box center [93, 135] width 46 height 13
click at [73, 151] on span "Press SPACE to select this row." at bounding box center [72, 149] width 5 height 5
click at [73, 136] on span "Press SPACE to select this row." at bounding box center [72, 135] width 5 height 5
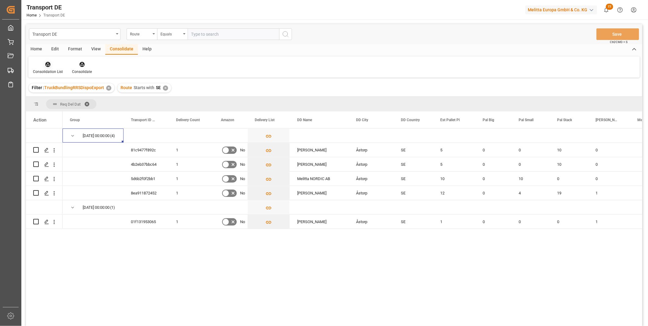
click at [47, 66] on icon at bounding box center [47, 64] width 5 height 5
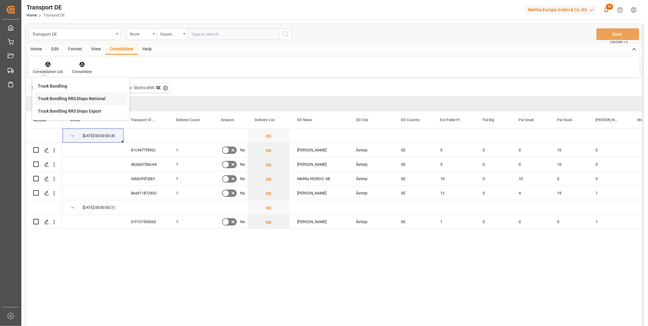
click at [66, 100] on div "Transport DE Route Equals Save Ctrl/CMD + S Home Edit Format View Consolidate H…" at bounding box center [334, 183] width 616 height 318
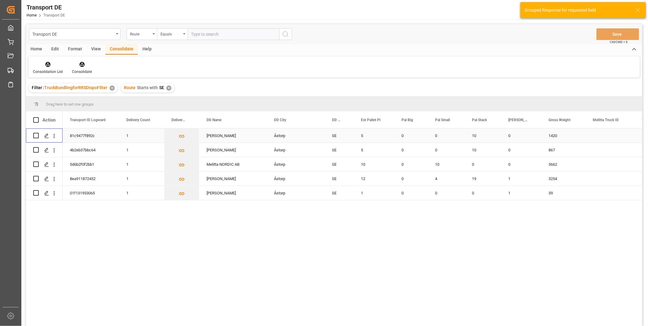
click at [34, 135] on input "Press Space to toggle row selection (unchecked)" at bounding box center [35, 135] width 5 height 5
checkbox input "true"
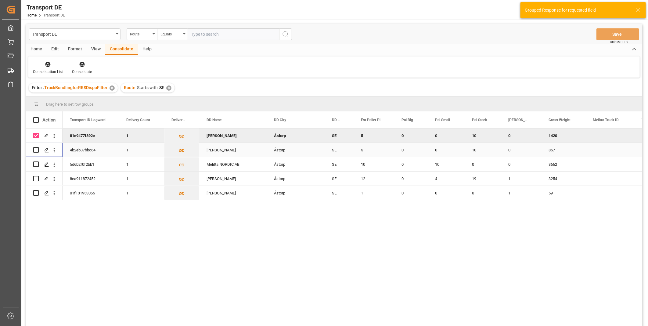
click at [37, 148] on input "Press Space to toggle row selection (unchecked)" at bounding box center [35, 149] width 5 height 5
checkbox input "true"
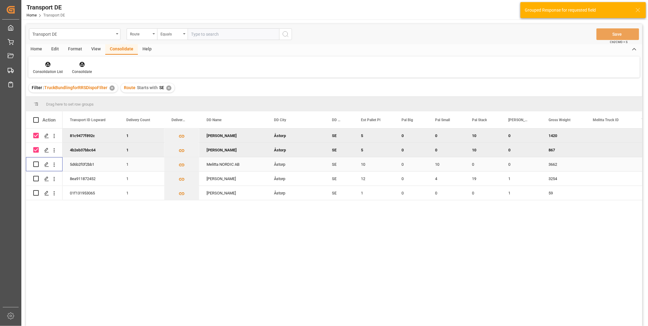
click at [37, 166] on input "Press Space to toggle row selection (unchecked)" at bounding box center [35, 163] width 5 height 5
checkbox input "true"
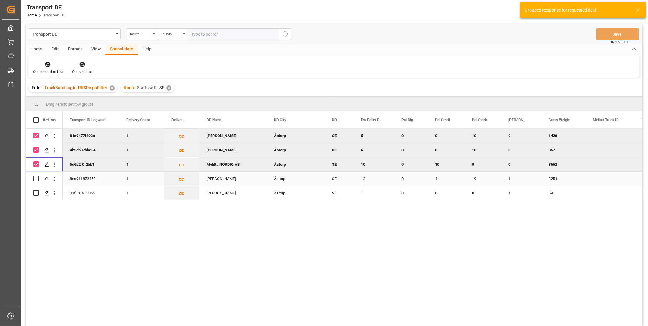
click at [38, 179] on input "Press Space to toggle row selection (unchecked)" at bounding box center [35, 178] width 5 height 5
checkbox input "true"
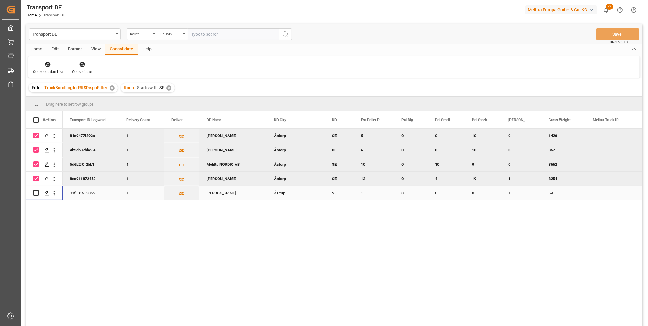
click at [37, 191] on input "Press Space to toggle row selection (unchecked)" at bounding box center [35, 192] width 5 height 5
checkbox input "true"
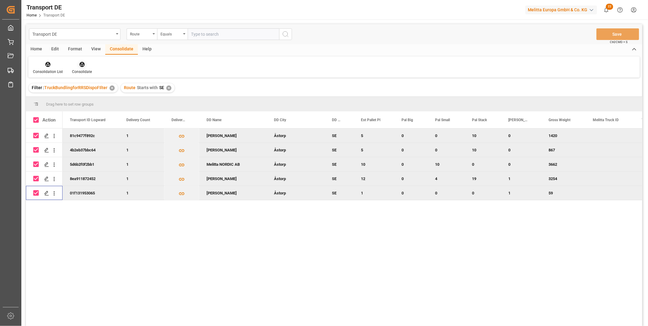
click at [77, 67] on div at bounding box center [82, 64] width 20 height 6
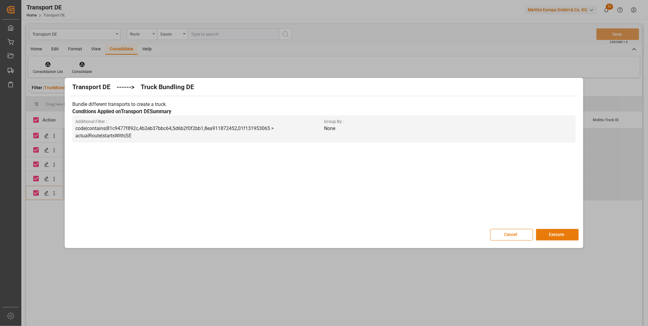
click at [558, 232] on button "Execute" at bounding box center [557, 235] width 43 height 12
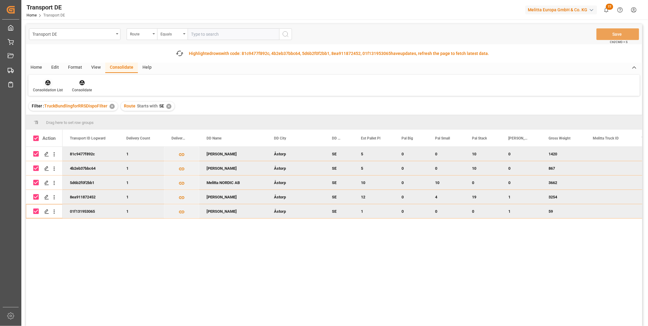
click at [41, 86] on div "Consolidation List" at bounding box center [47, 85] width 39 height 13
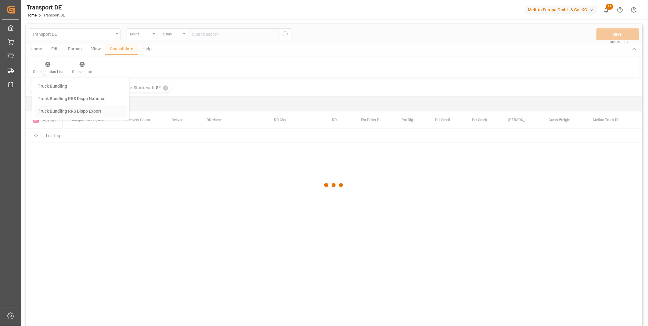
click at [89, 126] on div "Transport DE Route Equals Save Ctrl/CMD + S Home Edit Format View Consolidate H…" at bounding box center [334, 183] width 616 height 318
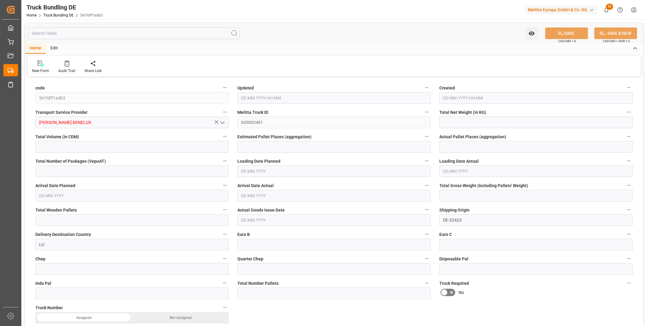
type input "3218.844"
type input "18323.693"
type input "11"
type input "0"
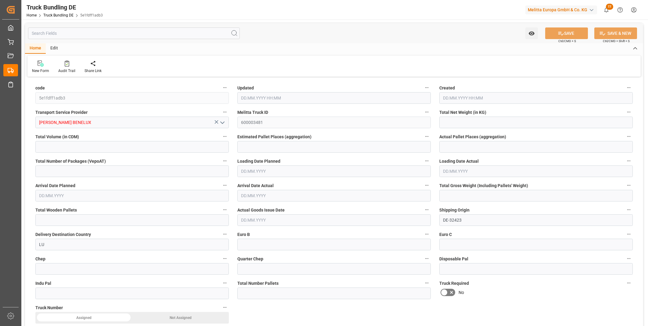
type input "4604"
type input "21"
type input "0"
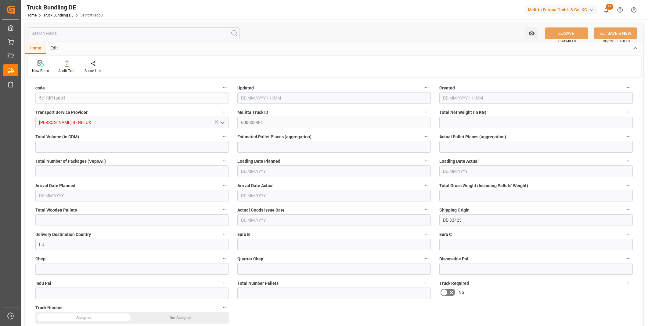
type input "0"
type input "[DATE] 13:09"
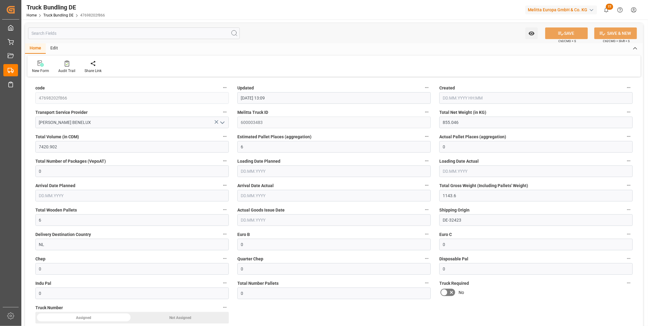
type input "[DATE] 13:09"
type input "[DATE]"
type input "13.10.2025"
